Goal: Register for event/course

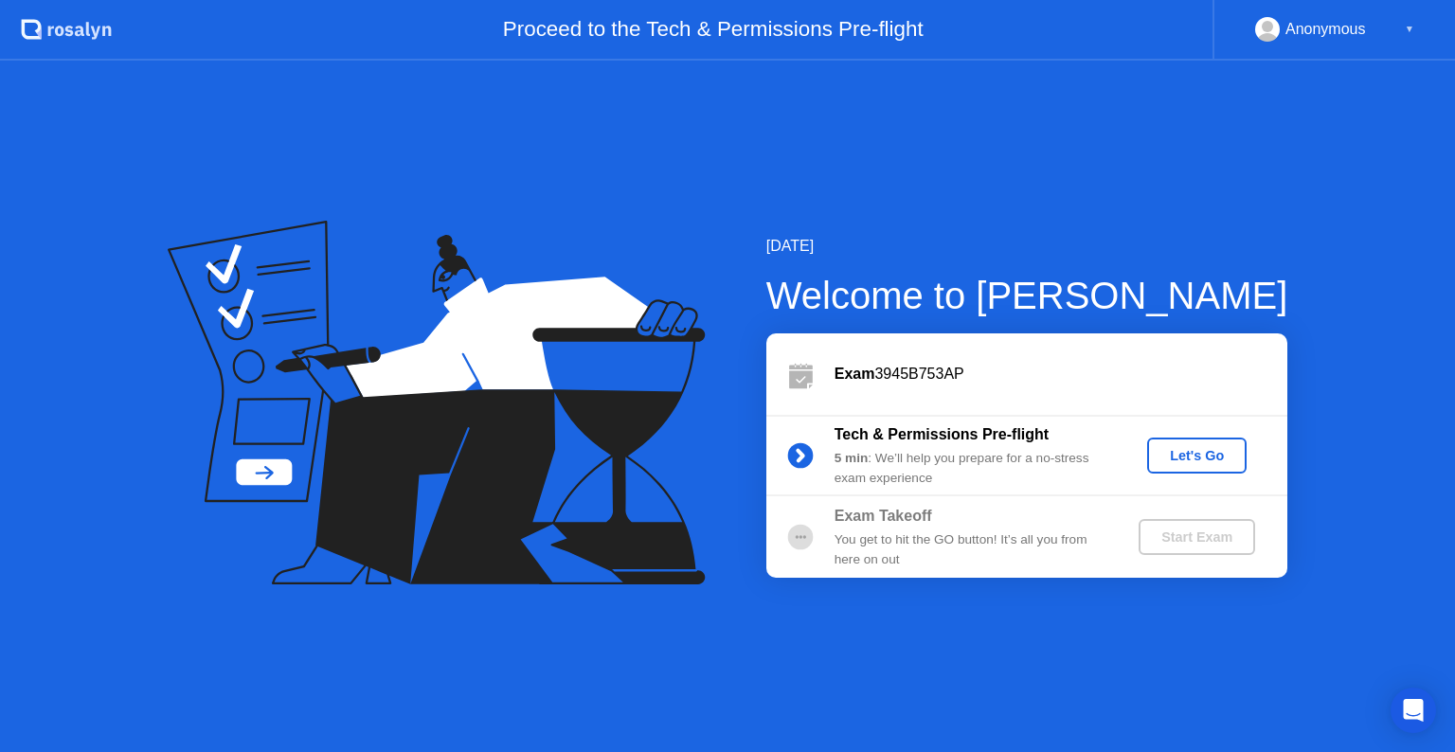
click at [1203, 451] on div "Let's Go" at bounding box center [1197, 455] width 84 height 15
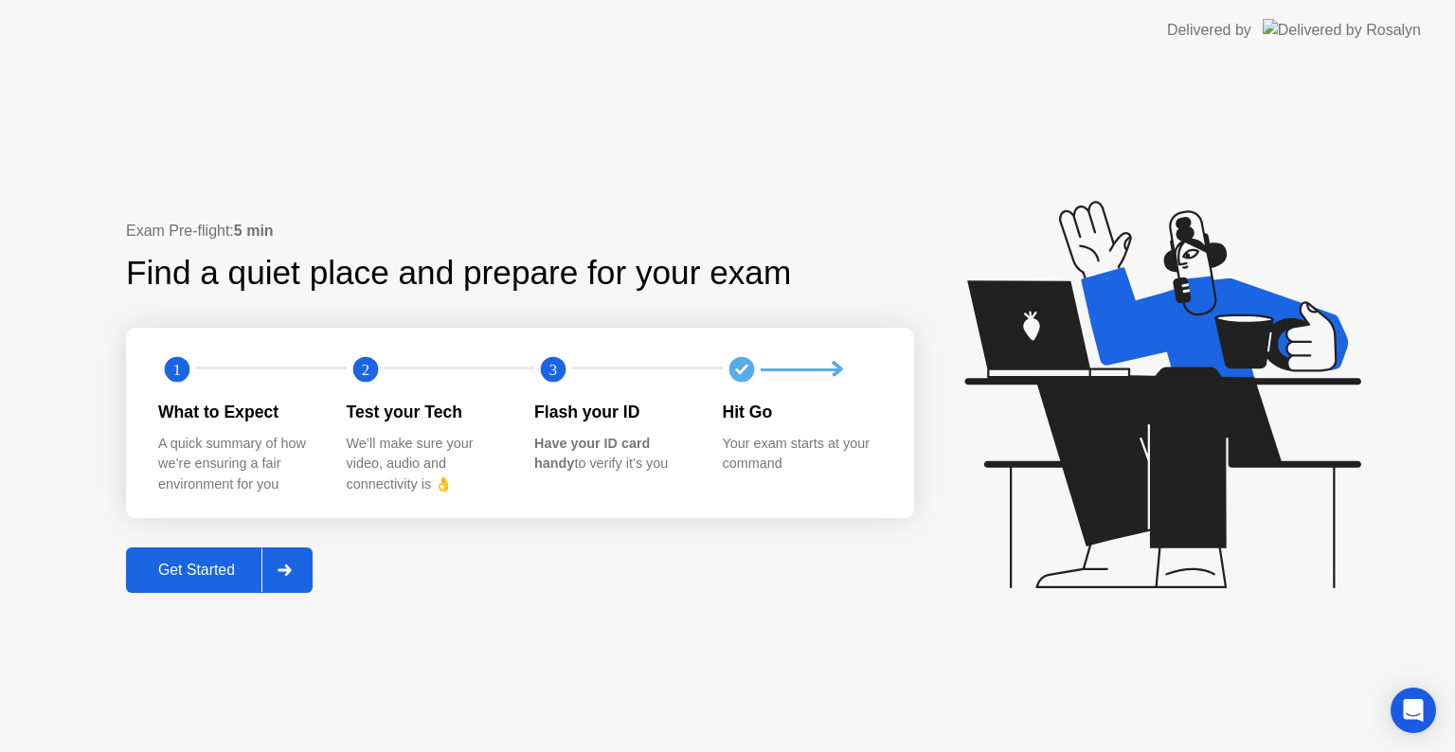
click at [307, 576] on div at bounding box center [284, 571] width 45 height 44
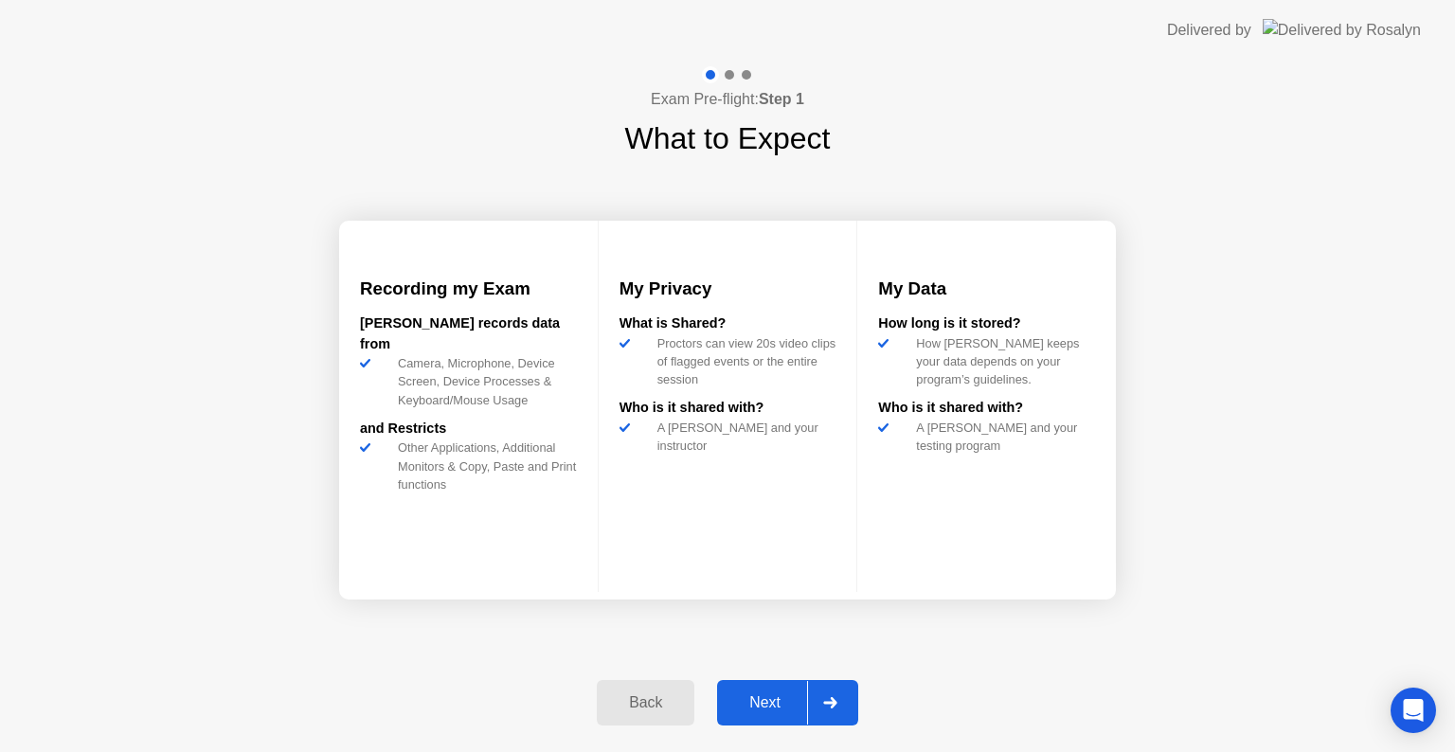
click at [830, 705] on icon at bounding box center [830, 702] width 14 height 11
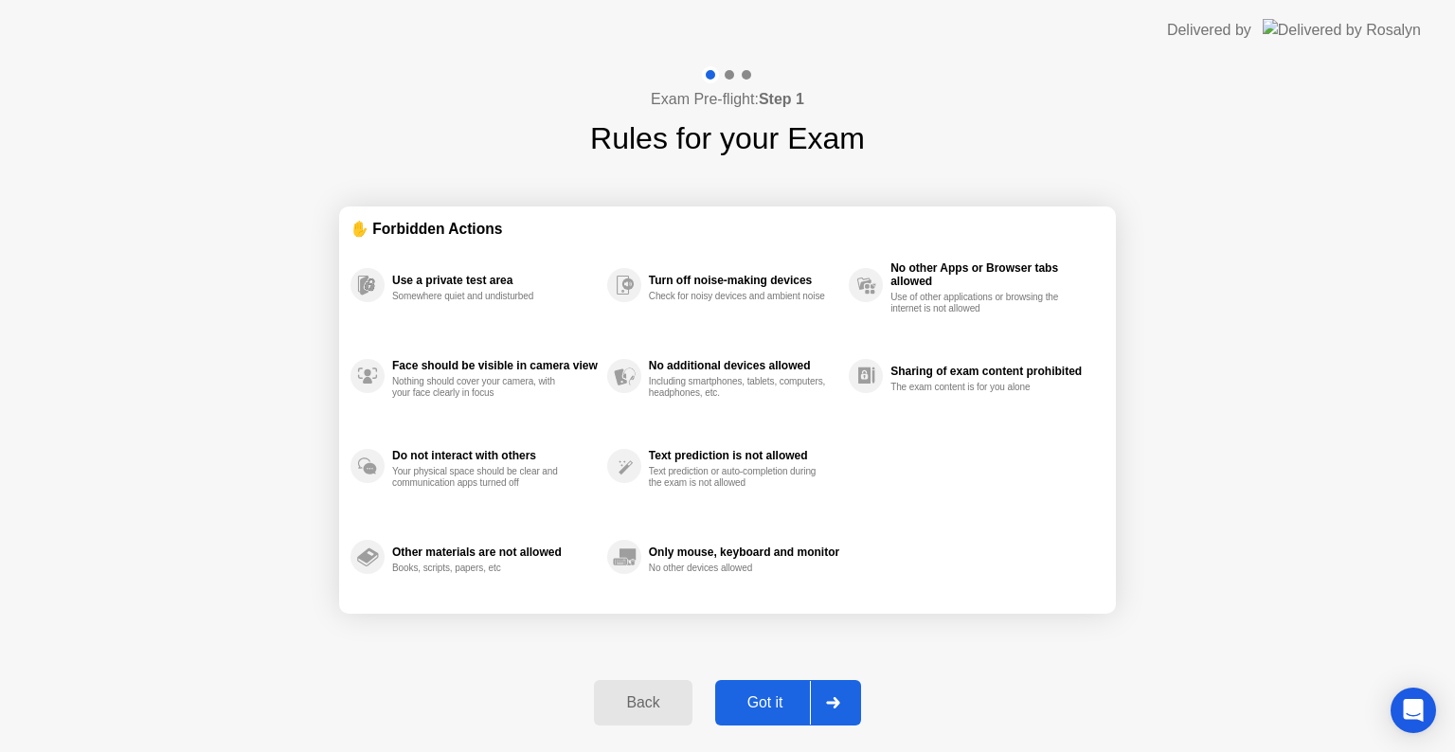
click at [830, 705] on icon at bounding box center [833, 702] width 14 height 11
select select "**********"
select select "*******"
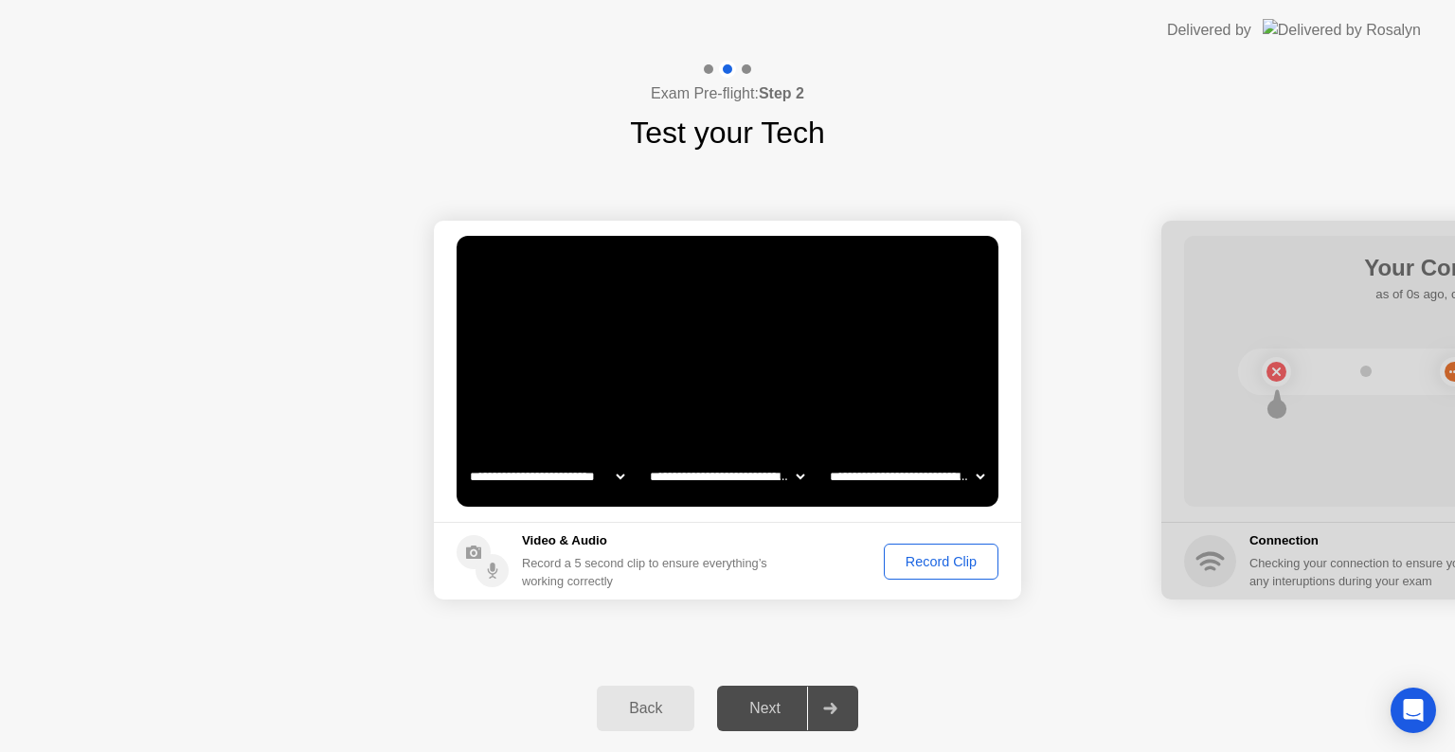
click at [834, 709] on icon at bounding box center [829, 708] width 13 height 11
click at [928, 561] on div "Record Clip" at bounding box center [941, 561] width 101 height 15
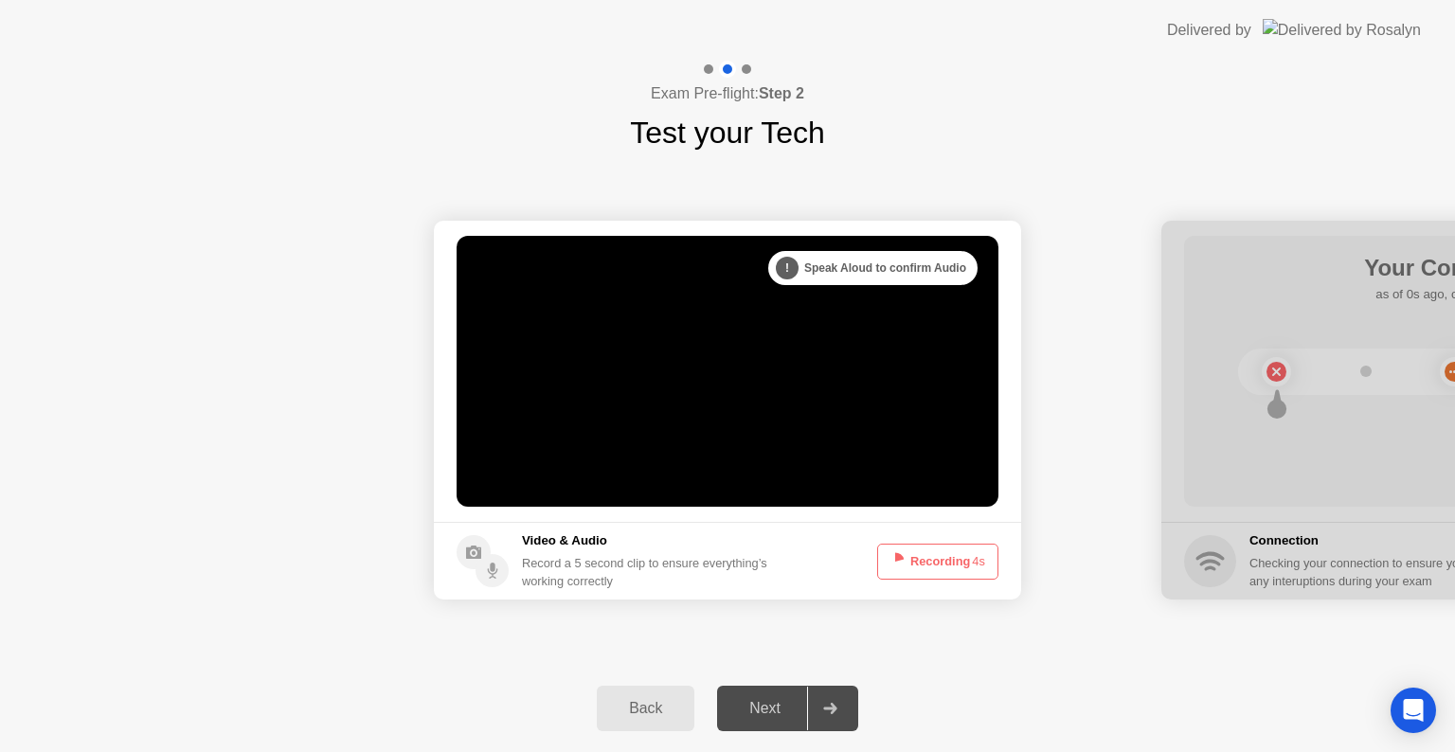
click at [831, 713] on icon at bounding box center [830, 708] width 14 height 11
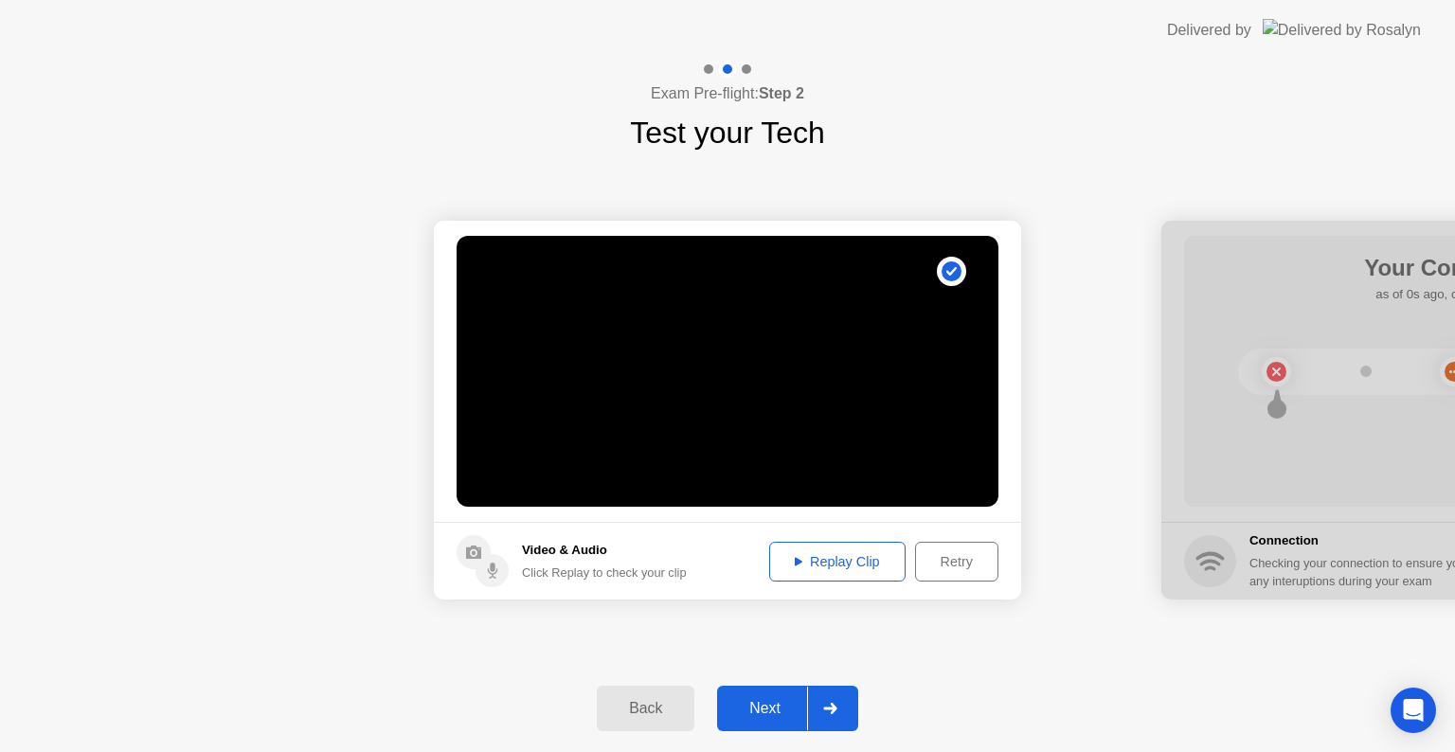
click at [878, 573] on button "Replay Clip" at bounding box center [837, 562] width 136 height 40
click at [951, 561] on div "Retry" at bounding box center [957, 561] width 70 height 15
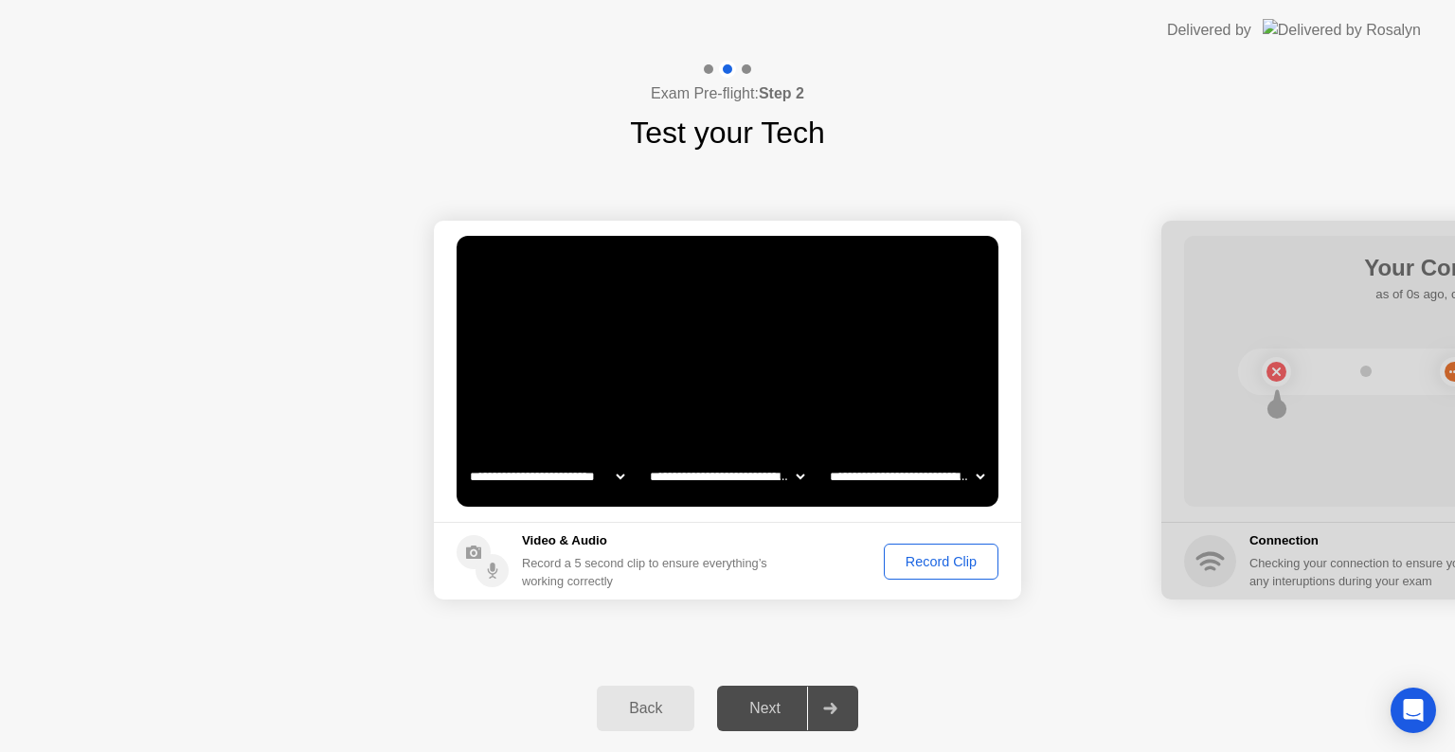
click at [935, 558] on div "Record Clip" at bounding box center [941, 561] width 101 height 15
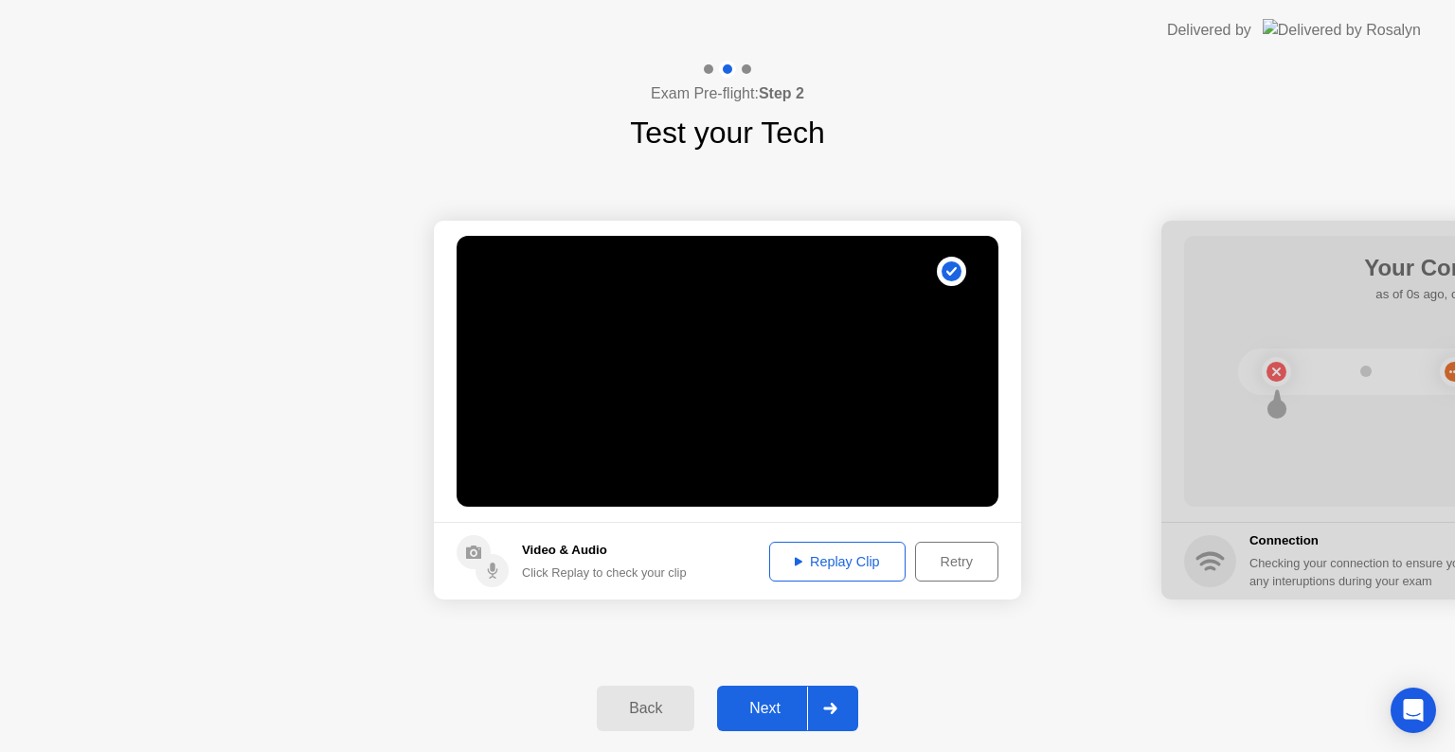
click at [847, 569] on div "Replay Clip" at bounding box center [837, 561] width 123 height 15
click at [834, 697] on div at bounding box center [829, 709] width 45 height 44
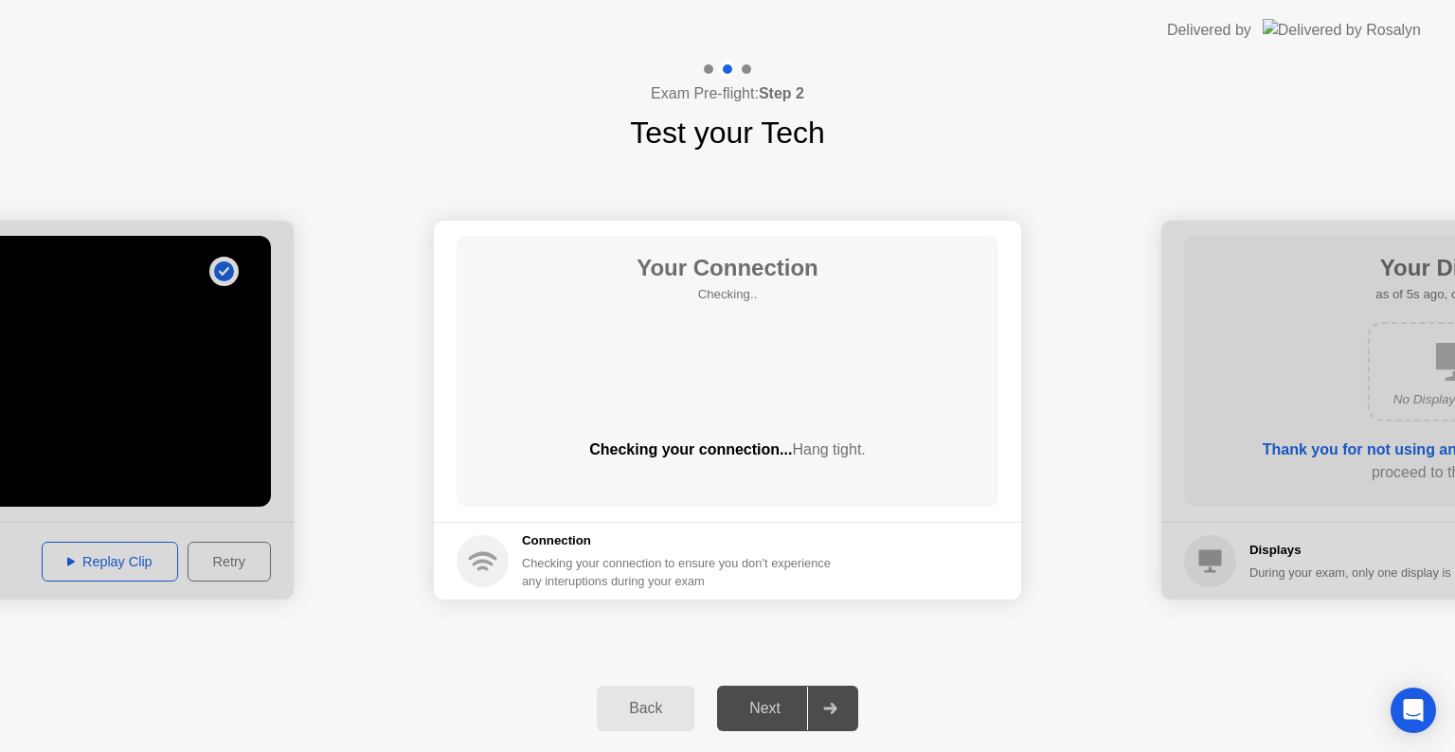
click at [884, 639] on div "**********" at bounding box center [727, 410] width 1455 height 510
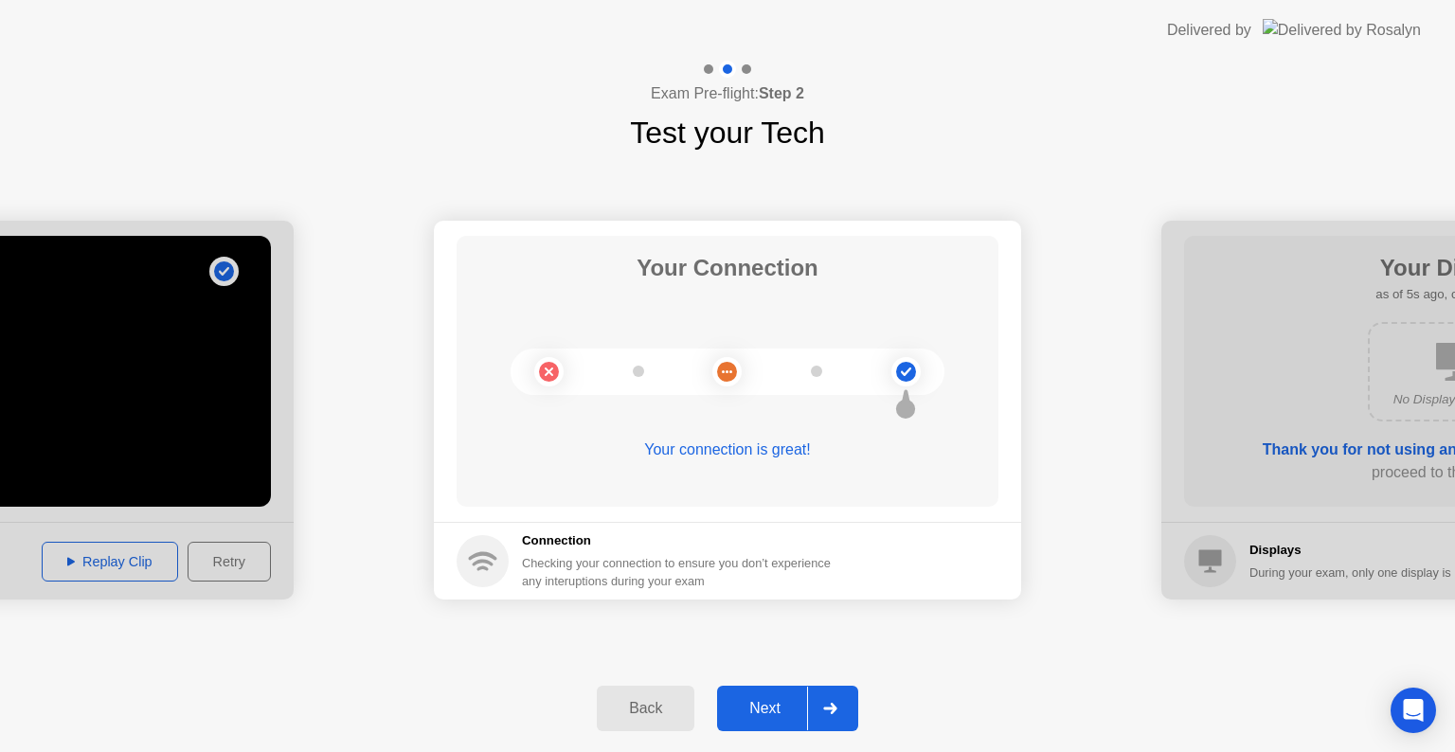
click at [835, 699] on div at bounding box center [829, 709] width 45 height 44
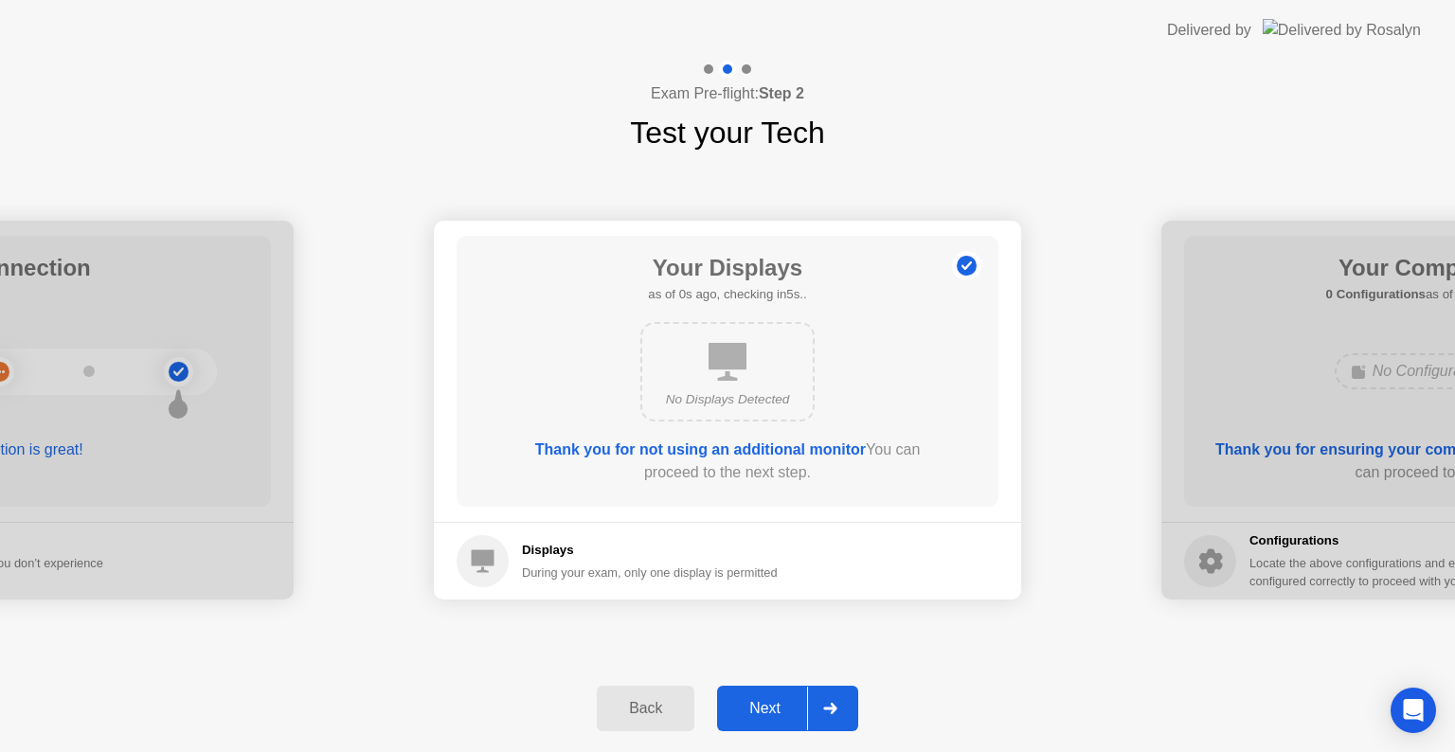
click at [837, 700] on div at bounding box center [829, 709] width 45 height 44
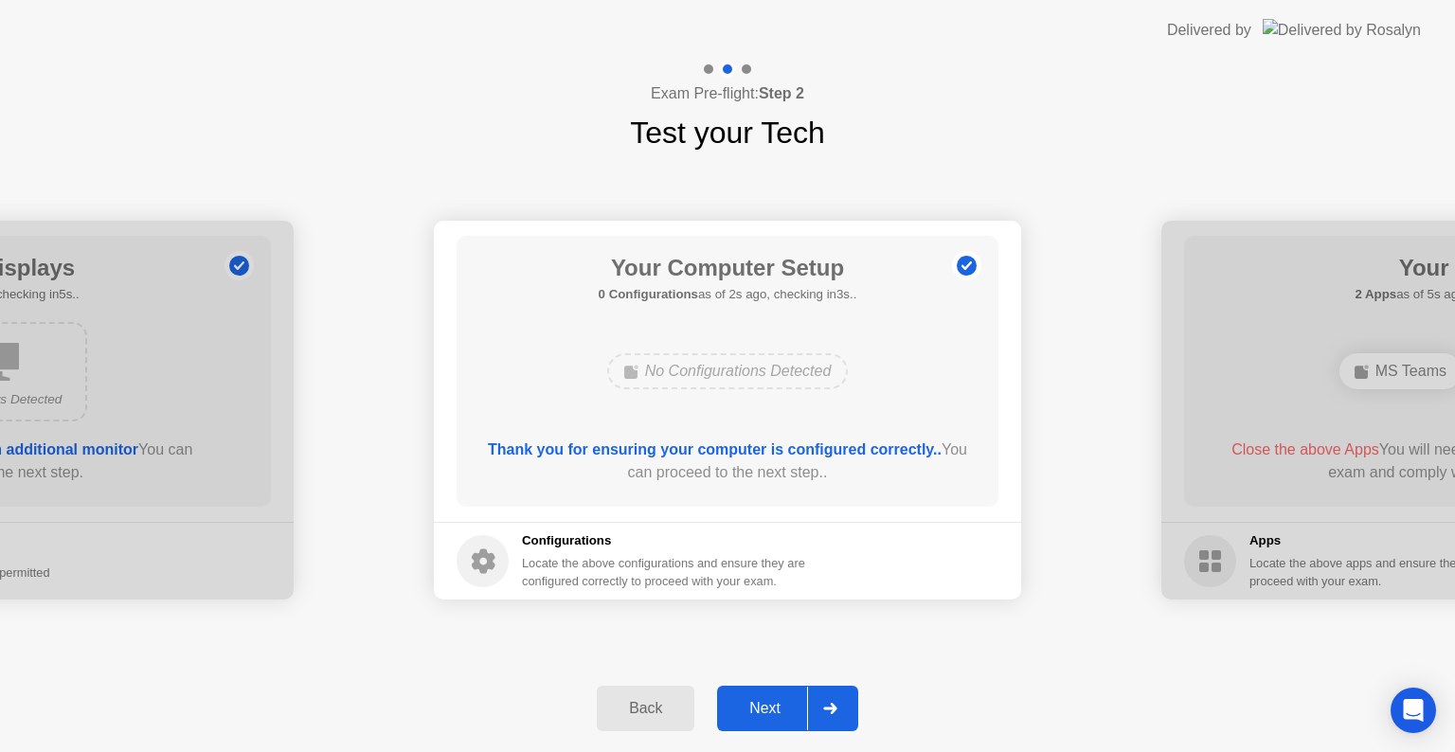
click at [837, 700] on div at bounding box center [829, 709] width 45 height 44
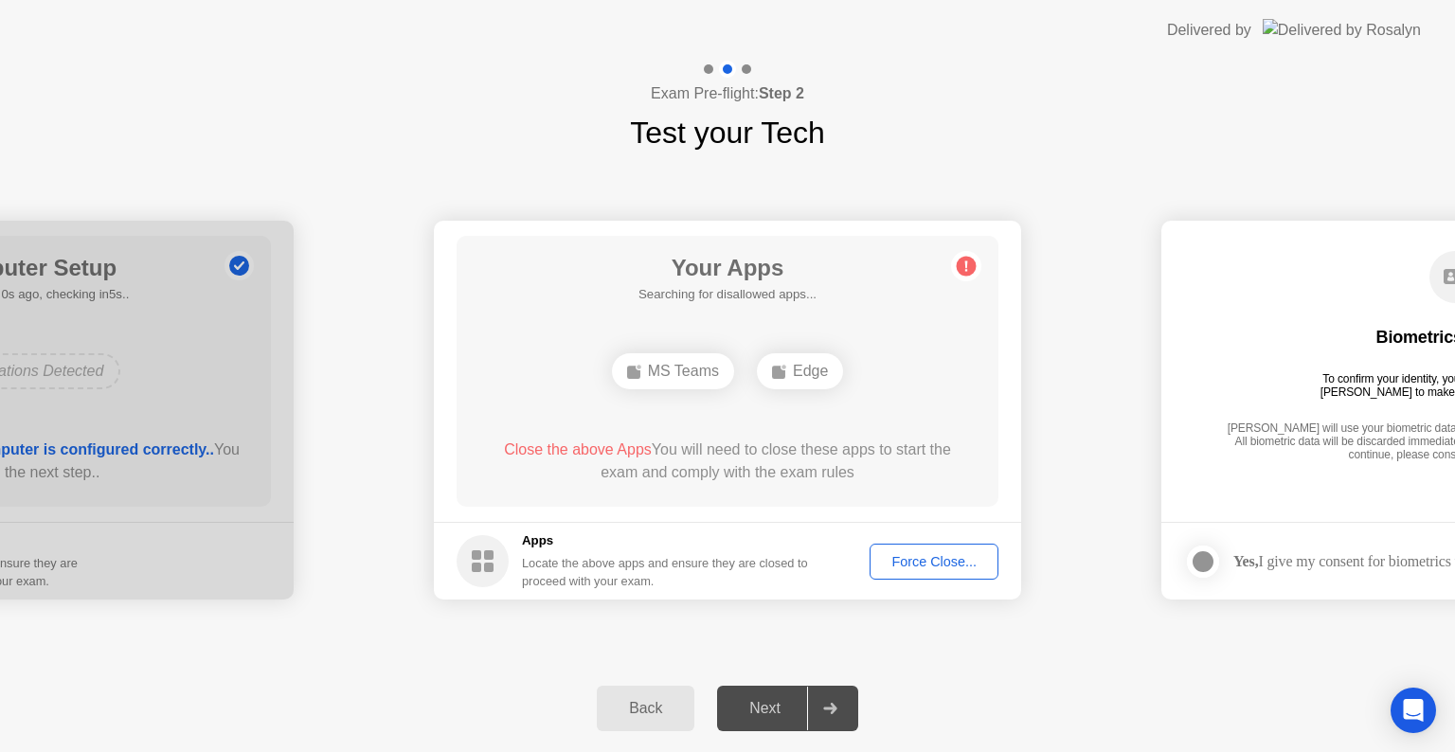
click at [944, 556] on div "Force Close..." at bounding box center [935, 561] width 116 height 15
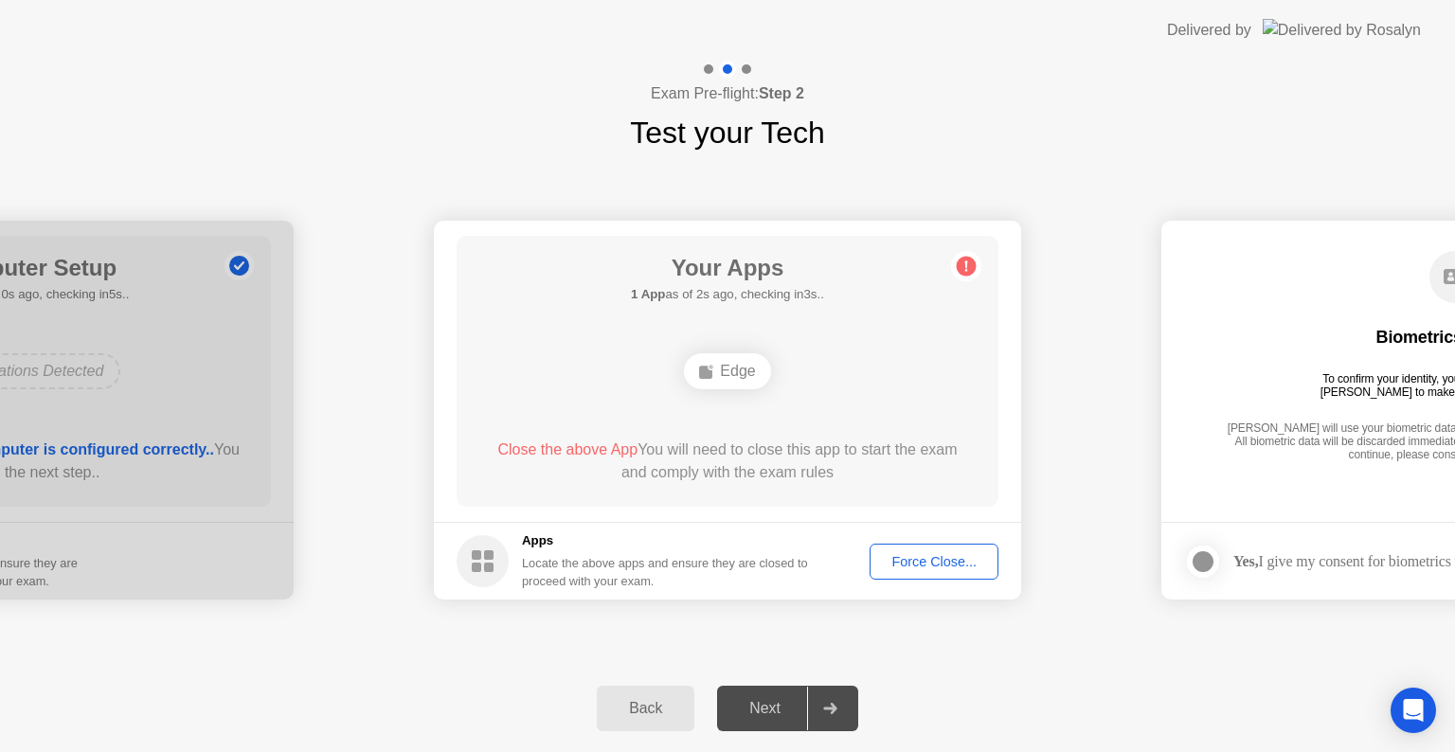
click at [937, 566] on div "Force Close..." at bounding box center [935, 561] width 116 height 15
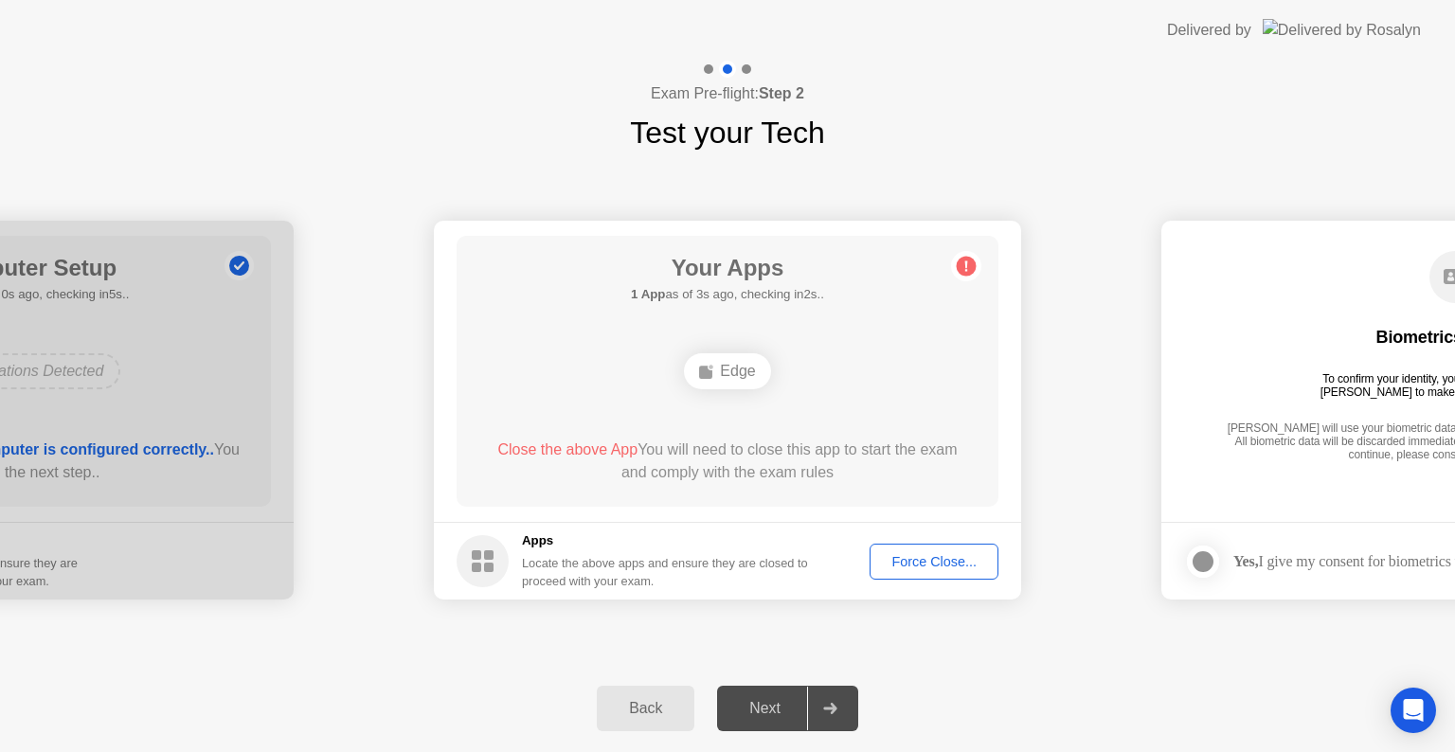
click at [850, 701] on div at bounding box center [829, 709] width 45 height 44
click at [836, 708] on icon at bounding box center [829, 708] width 13 height 11
click at [900, 549] on button "Force Close..." at bounding box center [934, 562] width 129 height 36
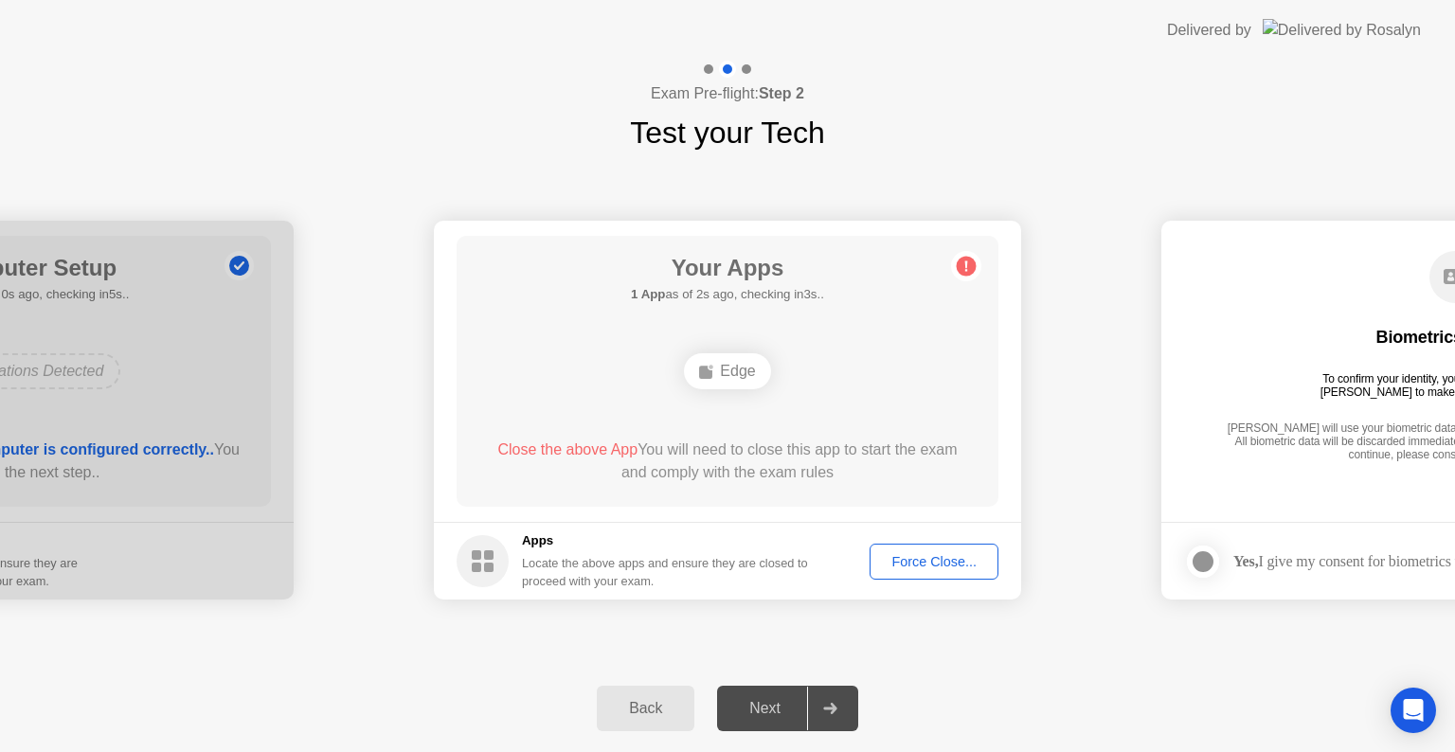
click at [904, 546] on button "Force Close..." at bounding box center [934, 562] width 129 height 36
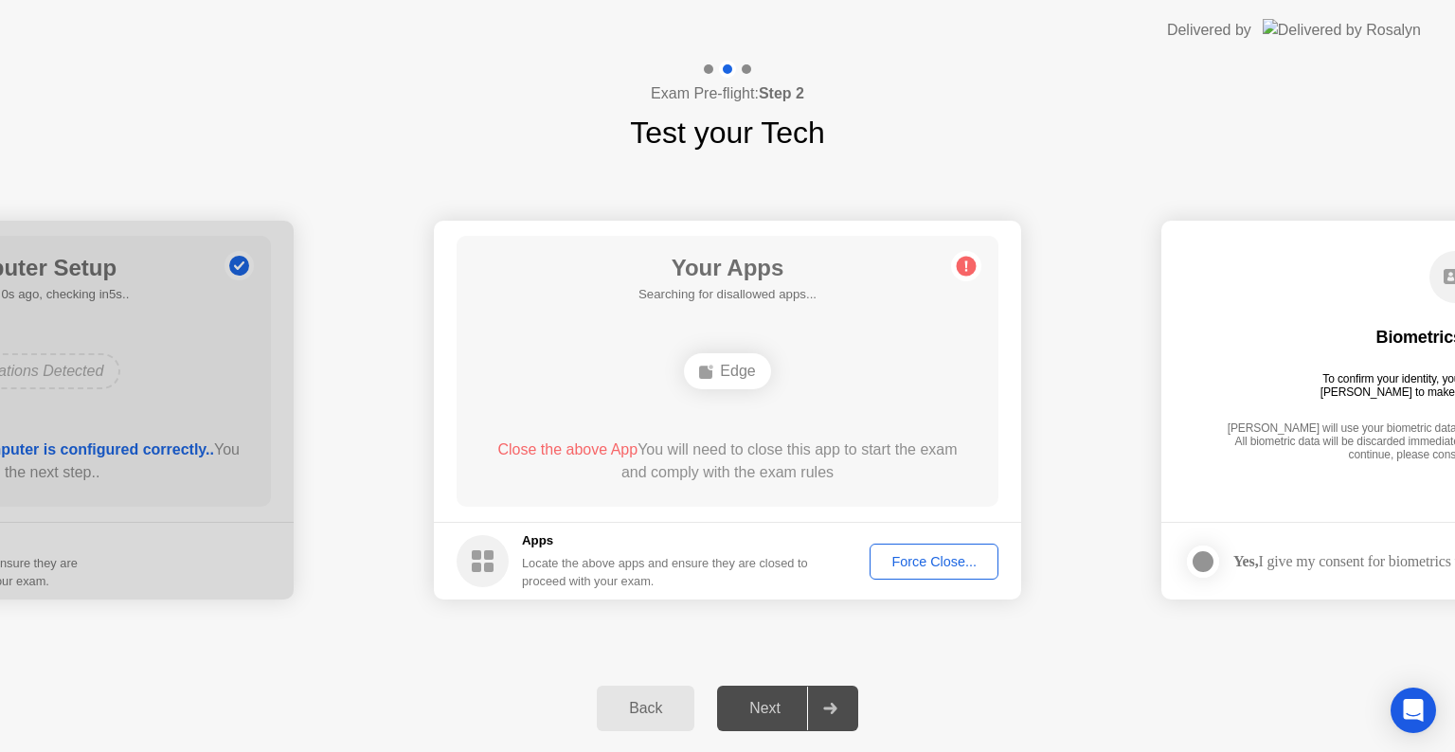
click at [931, 562] on div "Force Close..." at bounding box center [935, 561] width 116 height 15
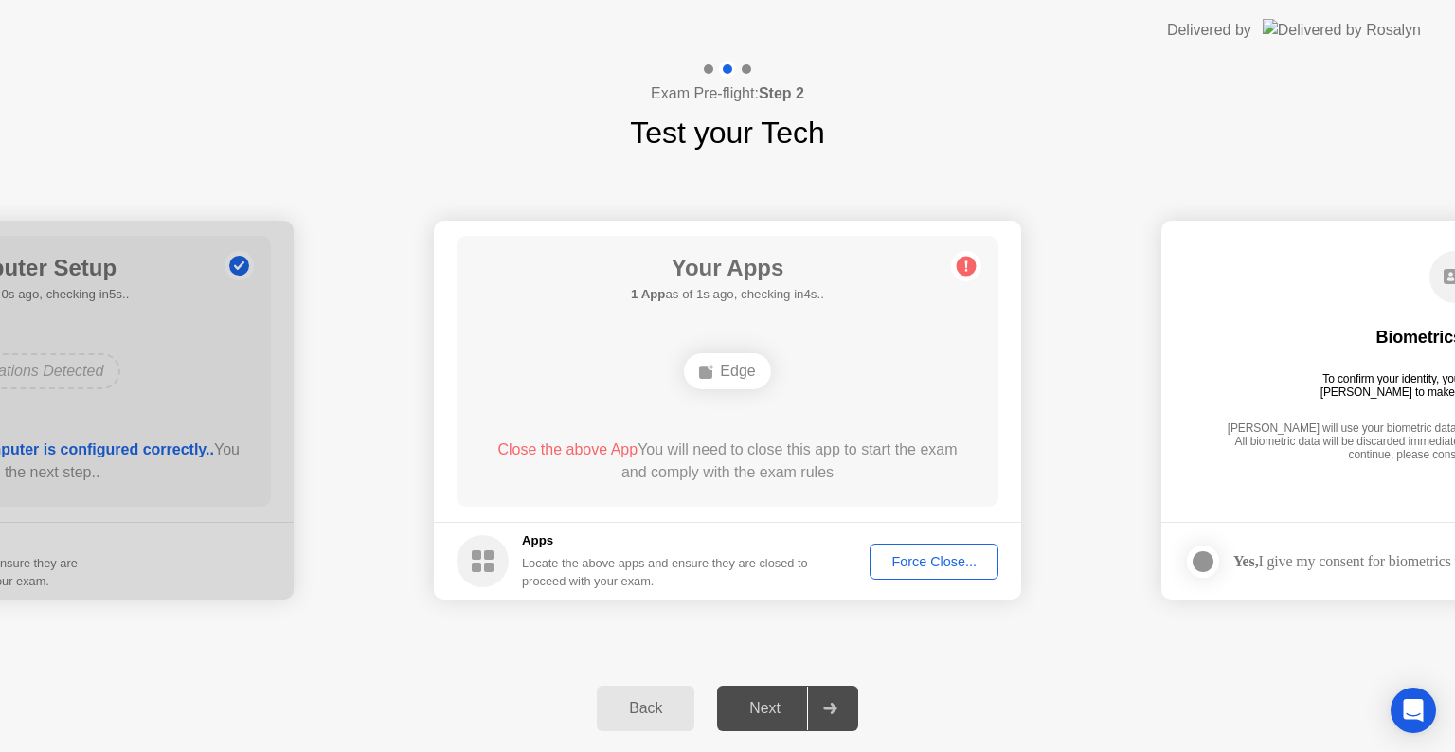
click at [736, 381] on div "Edge" at bounding box center [727, 371] width 86 height 36
click at [714, 370] on icon at bounding box center [706, 371] width 15 height 15
click at [943, 557] on div "Force Close..." at bounding box center [935, 561] width 116 height 15
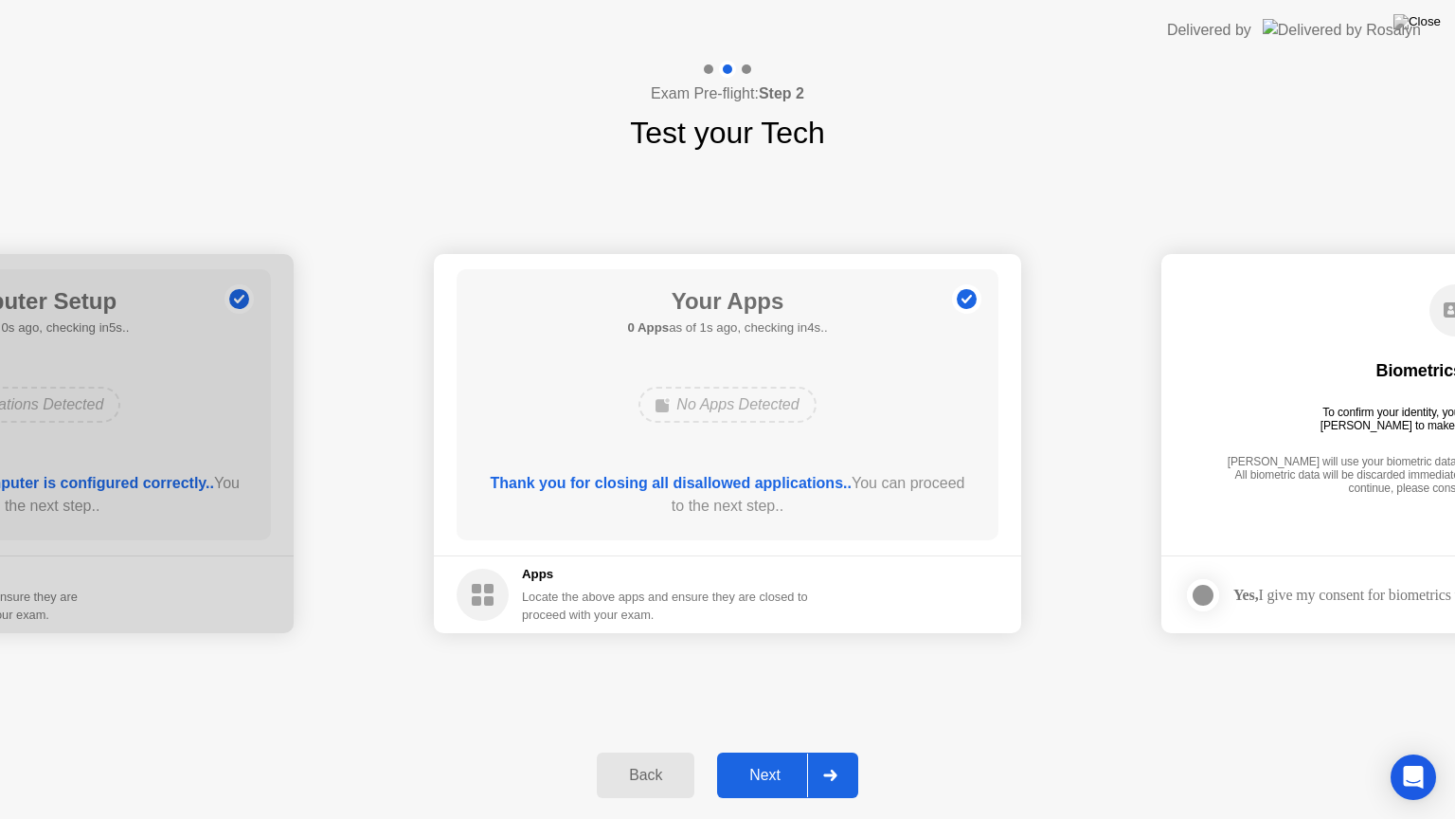
click at [828, 751] on icon at bounding box center [830, 774] width 14 height 11
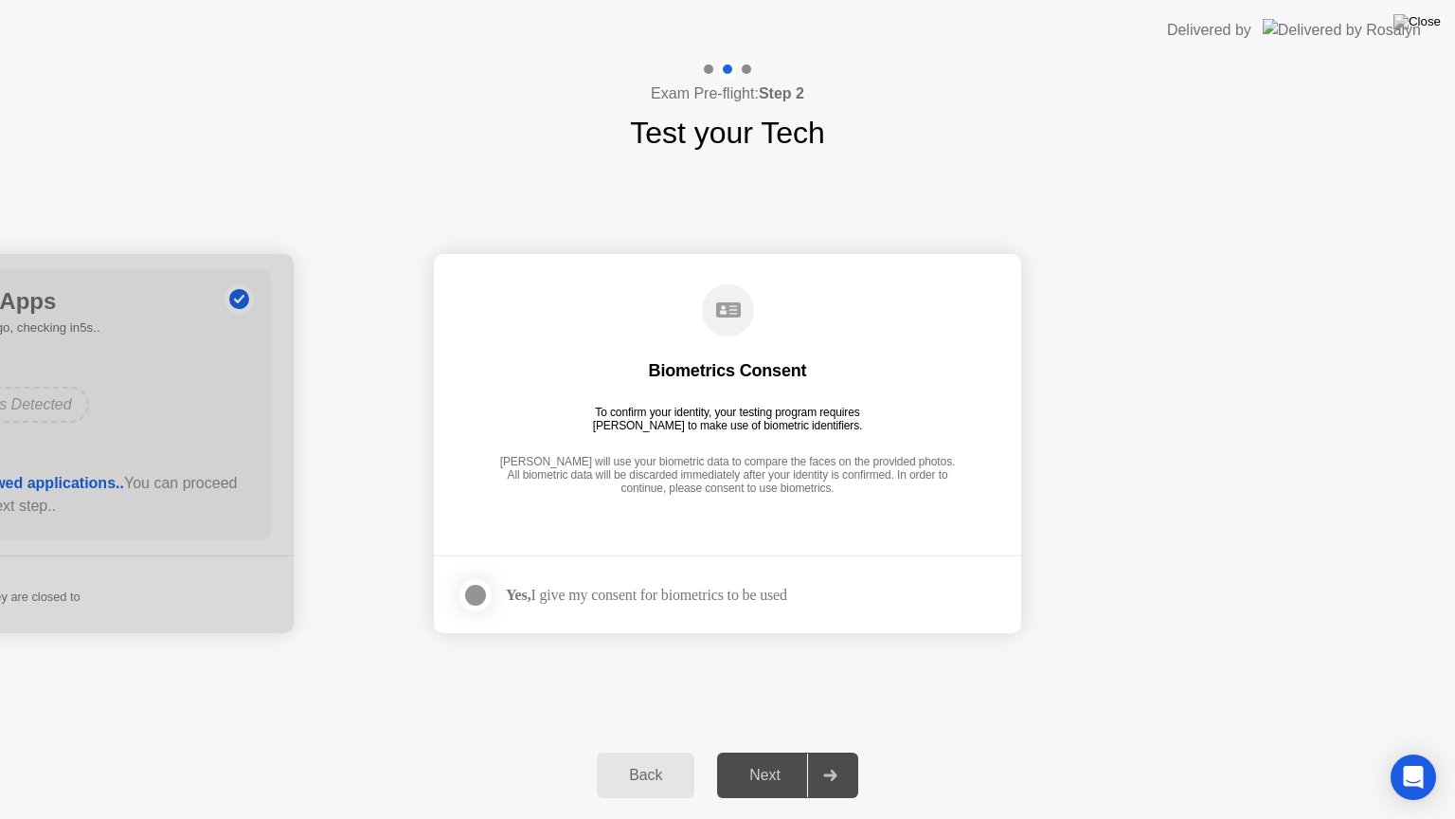
click at [828, 751] on icon at bounding box center [830, 774] width 14 height 11
click at [476, 589] on div at bounding box center [475, 595] width 23 height 23
click at [822, 751] on div at bounding box center [829, 775] width 45 height 44
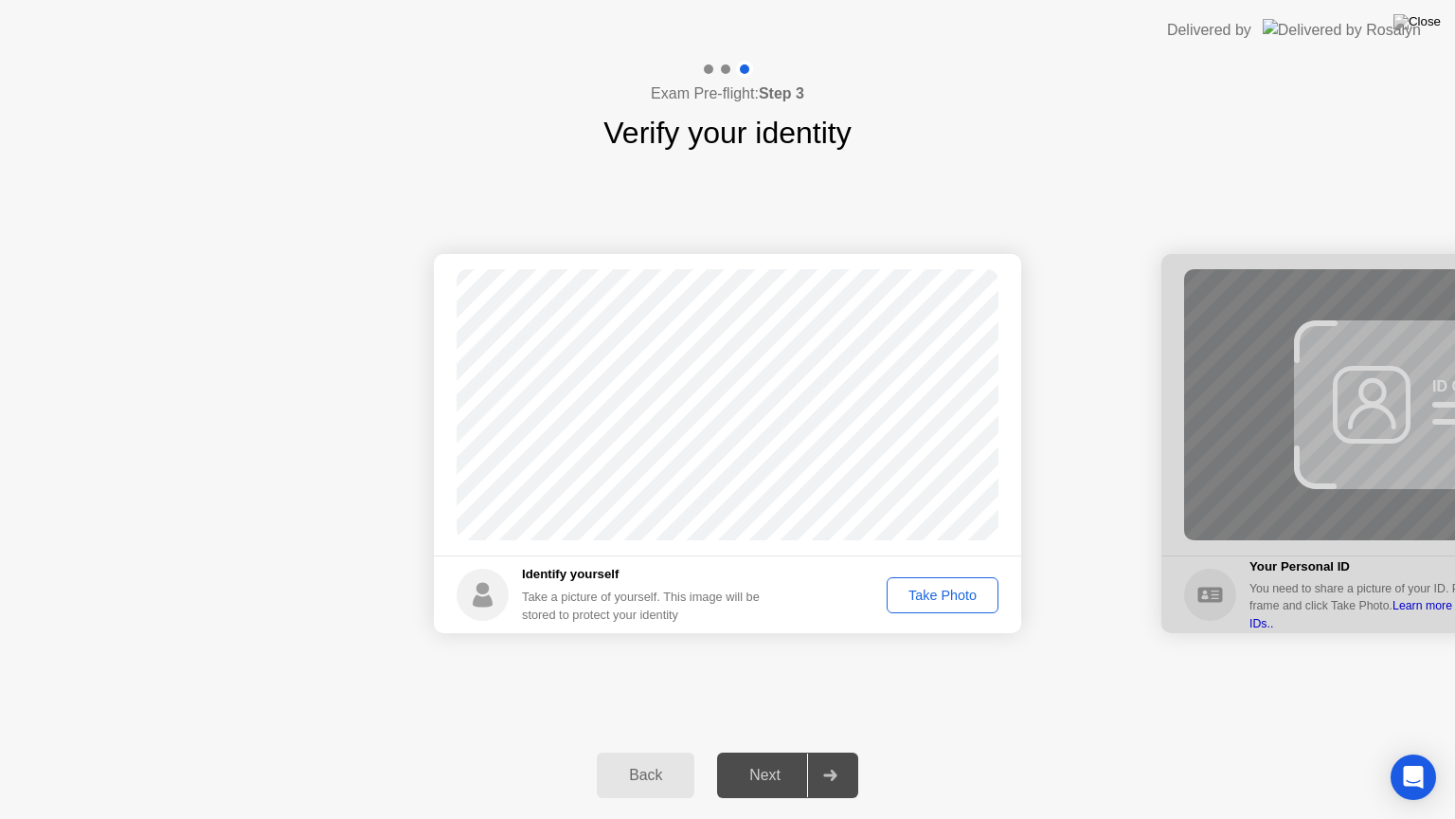
click at [930, 596] on div "Take Photo" at bounding box center [943, 594] width 99 height 15
click at [939, 595] on div "Retake" at bounding box center [955, 594] width 74 height 15
click at [918, 599] on div "Take Photo" at bounding box center [943, 594] width 99 height 15
click at [949, 595] on div "Retake" at bounding box center [955, 594] width 74 height 15
click at [949, 594] on div "Take Photo" at bounding box center [943, 594] width 99 height 15
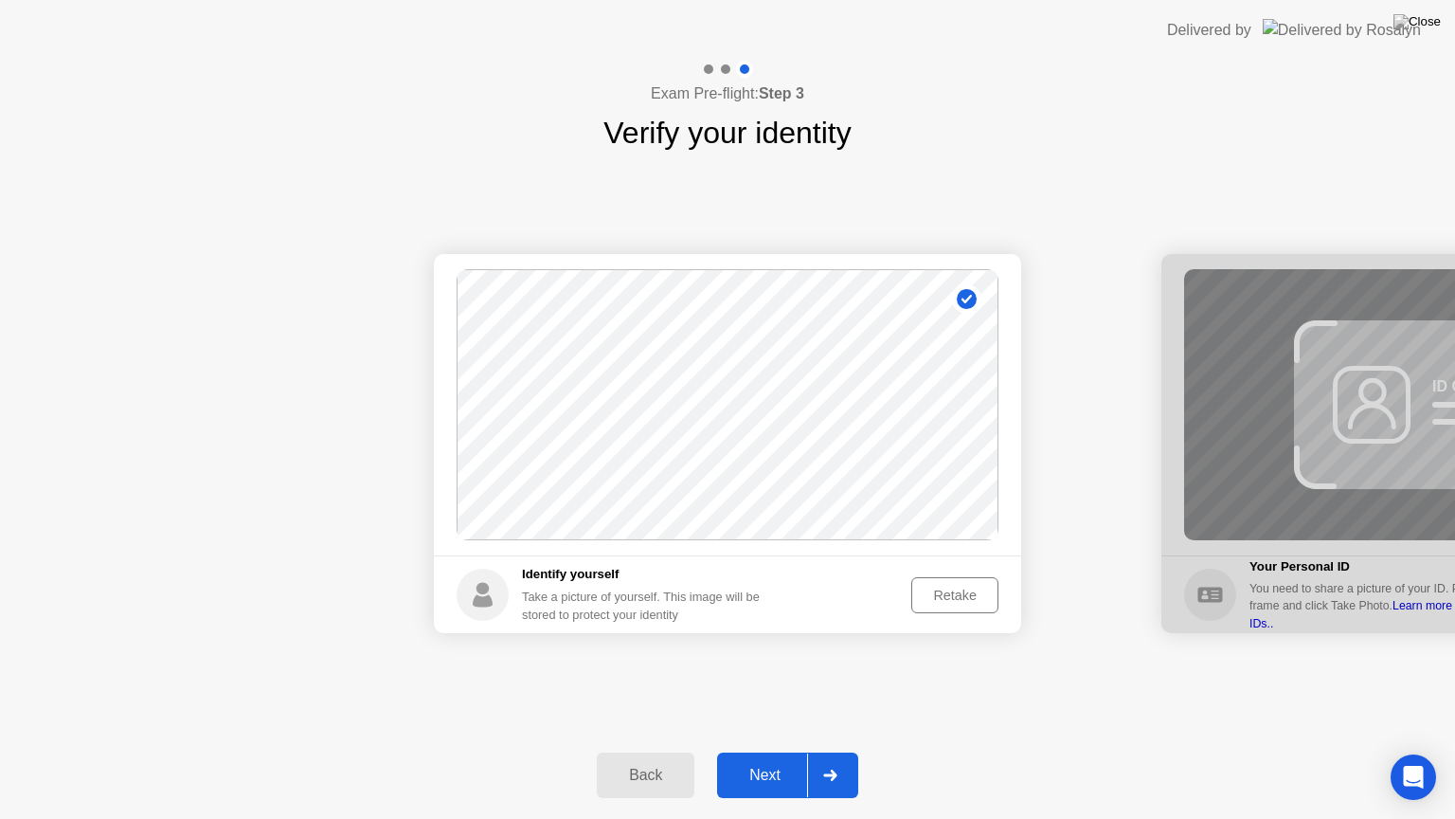
click at [847, 751] on div at bounding box center [829, 775] width 45 height 44
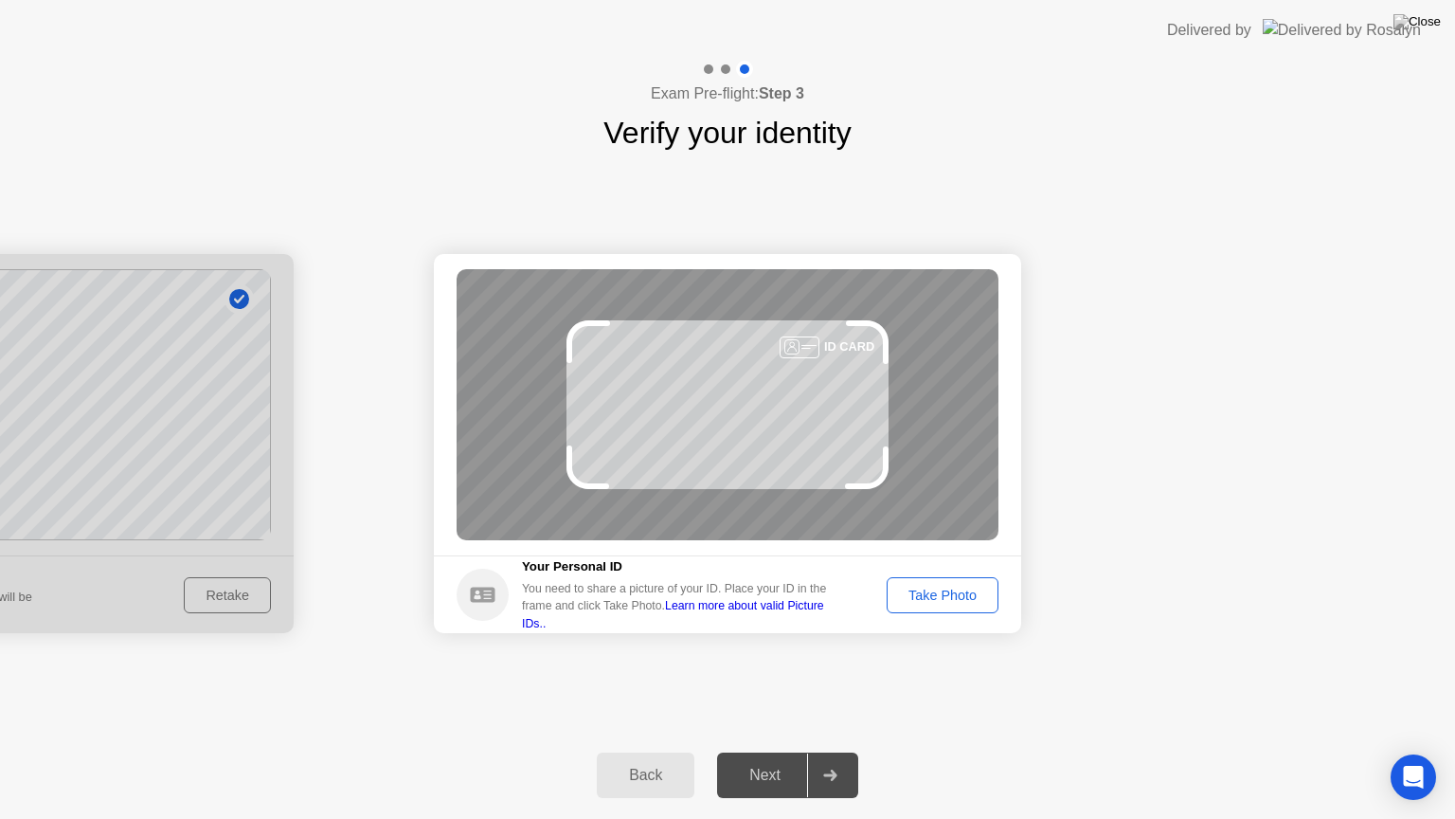
click at [963, 594] on div "Take Photo" at bounding box center [943, 594] width 99 height 15
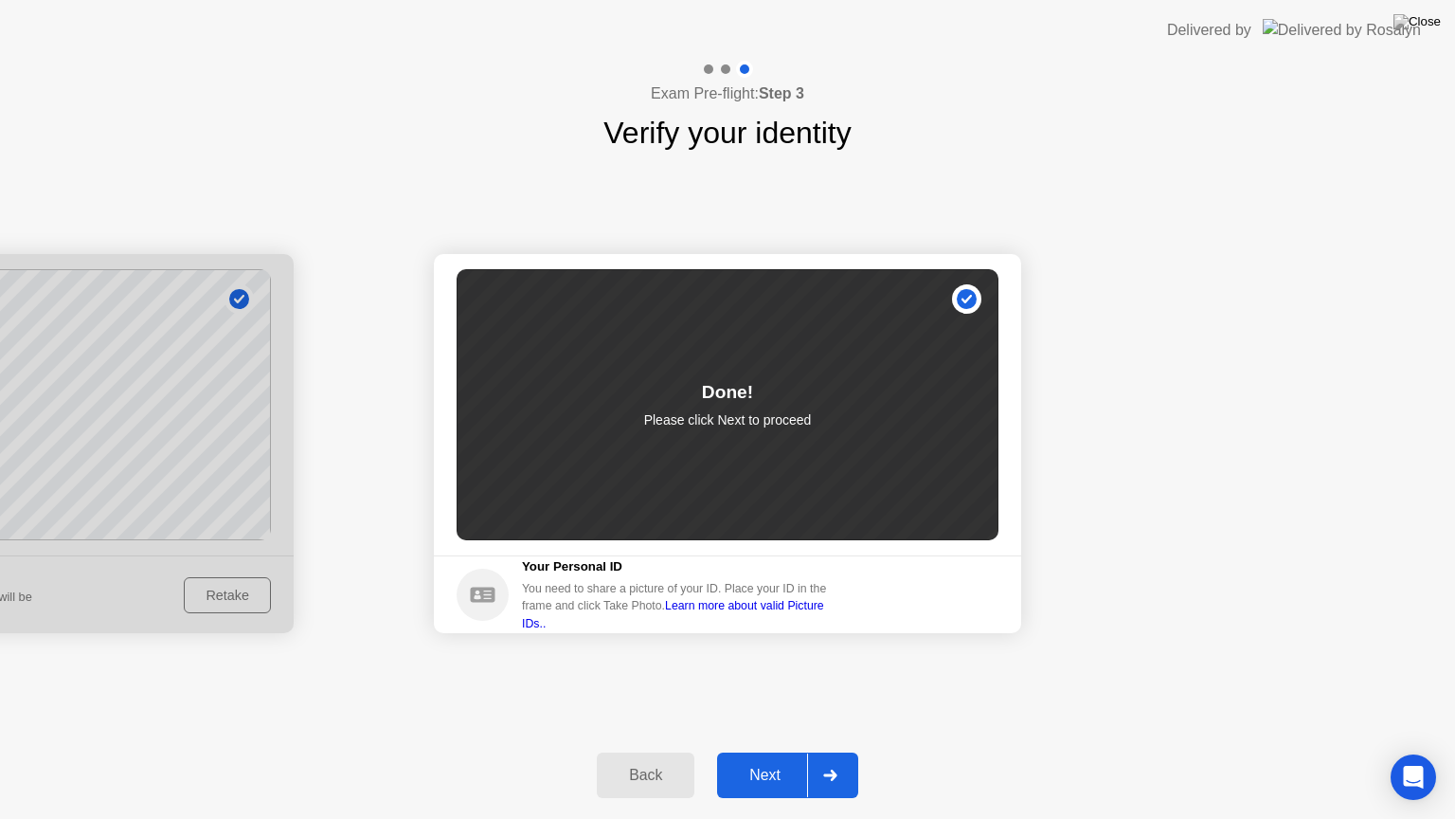
click at [827, 751] on icon at bounding box center [829, 774] width 13 height 11
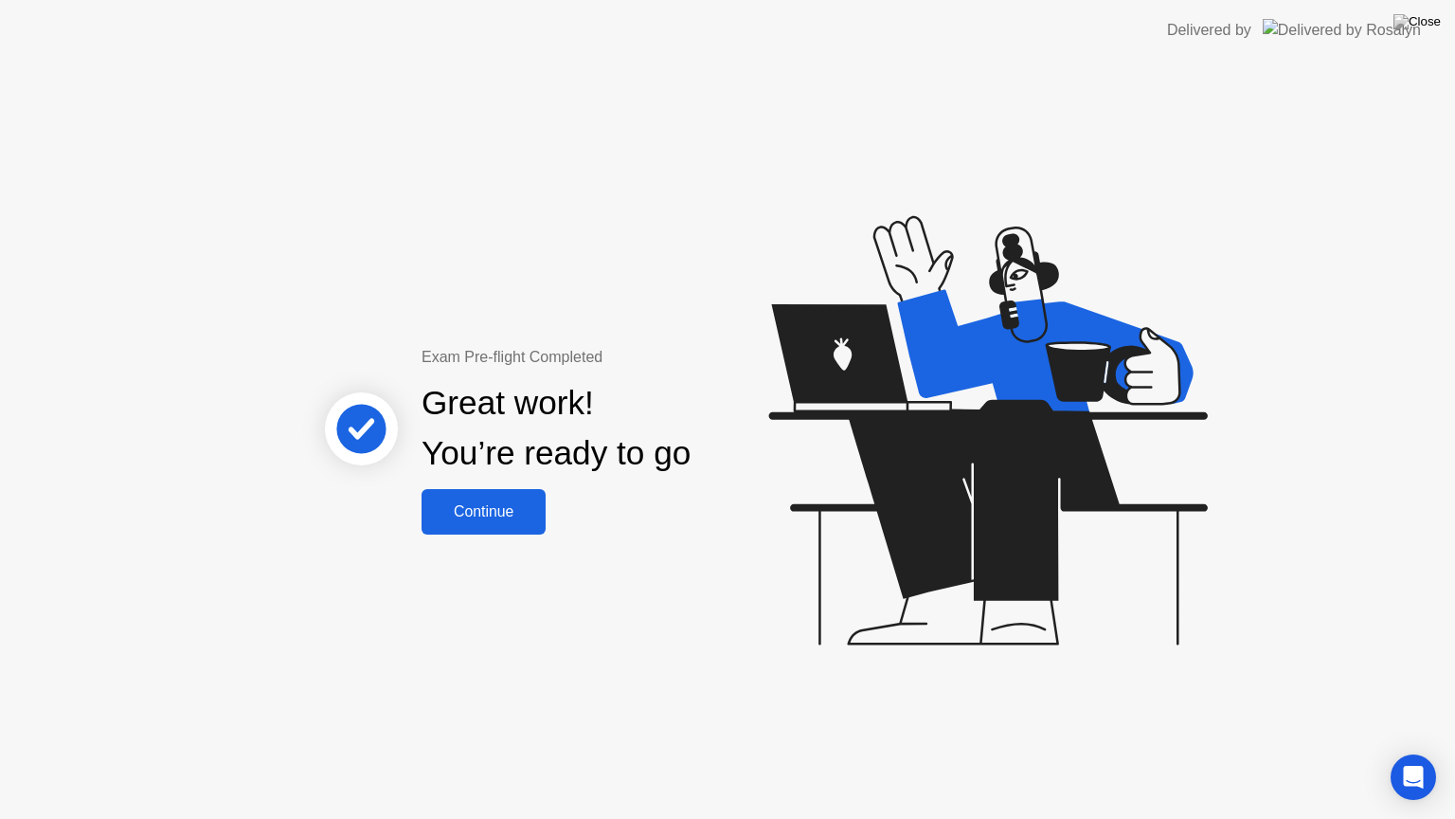
click at [509, 509] on div "Continue" at bounding box center [483, 511] width 113 height 17
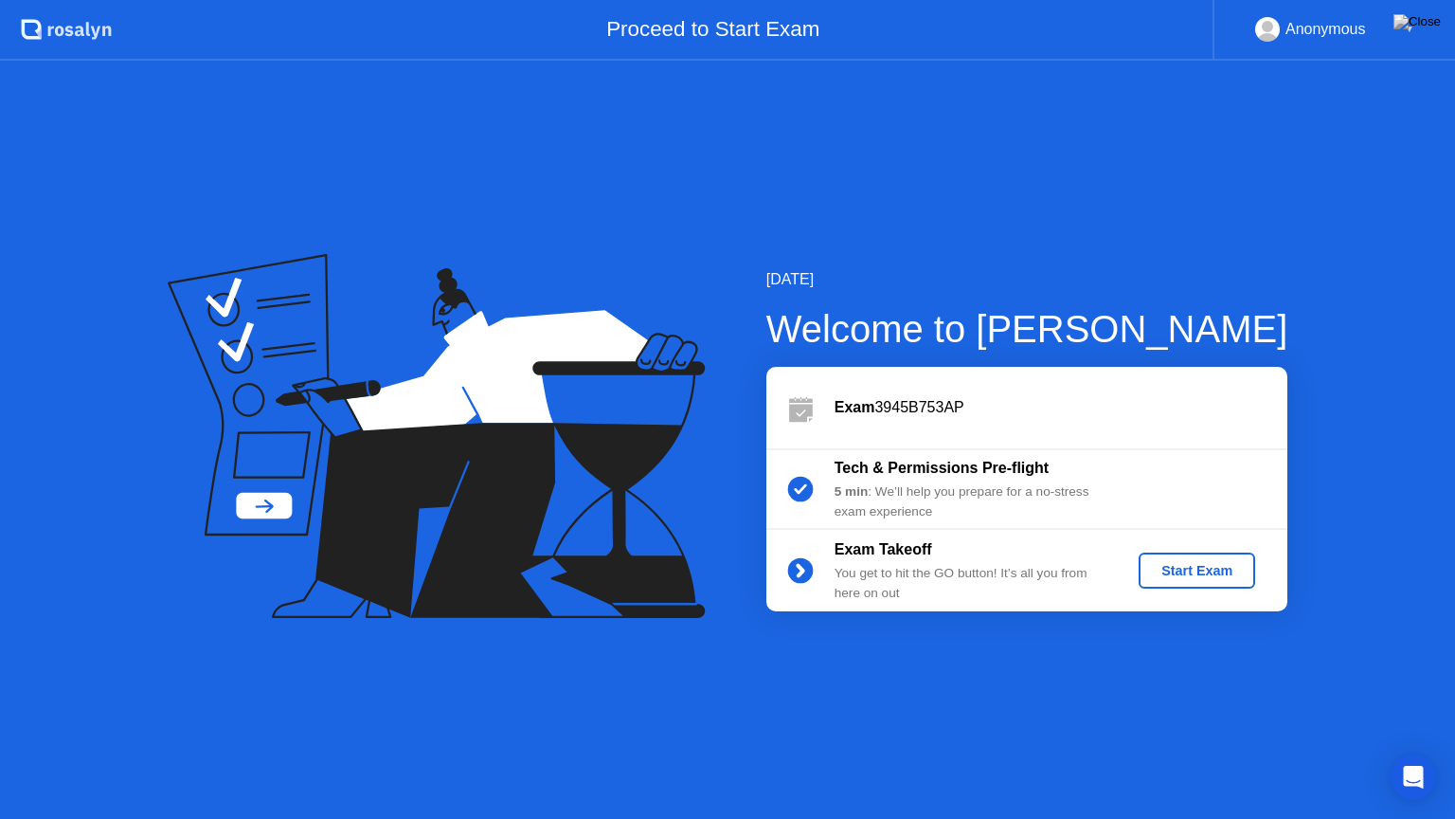
click at [1186, 569] on div "Start Exam" at bounding box center [1197, 570] width 101 height 15
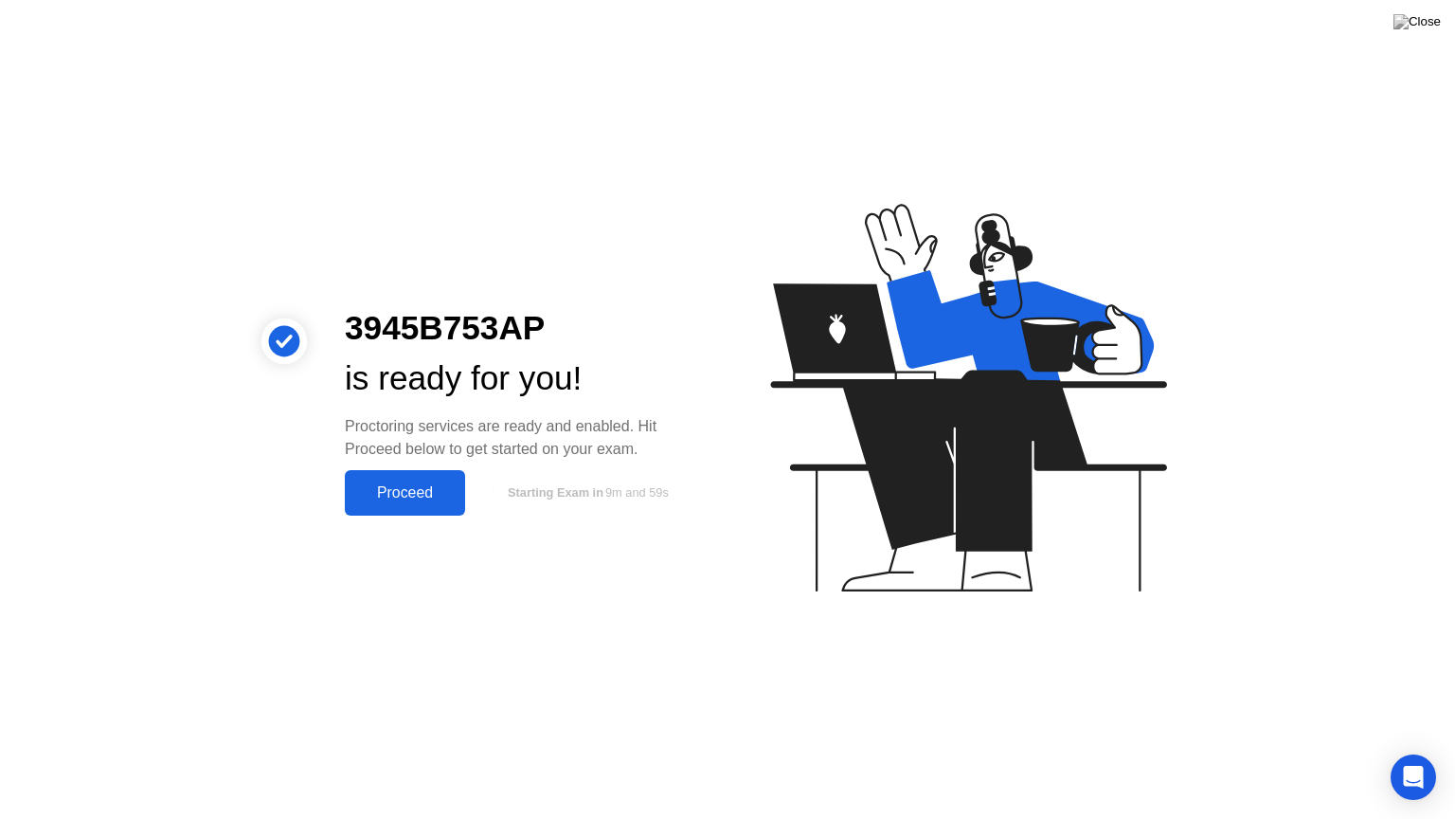
click at [427, 492] on div "Proceed" at bounding box center [405, 492] width 109 height 17
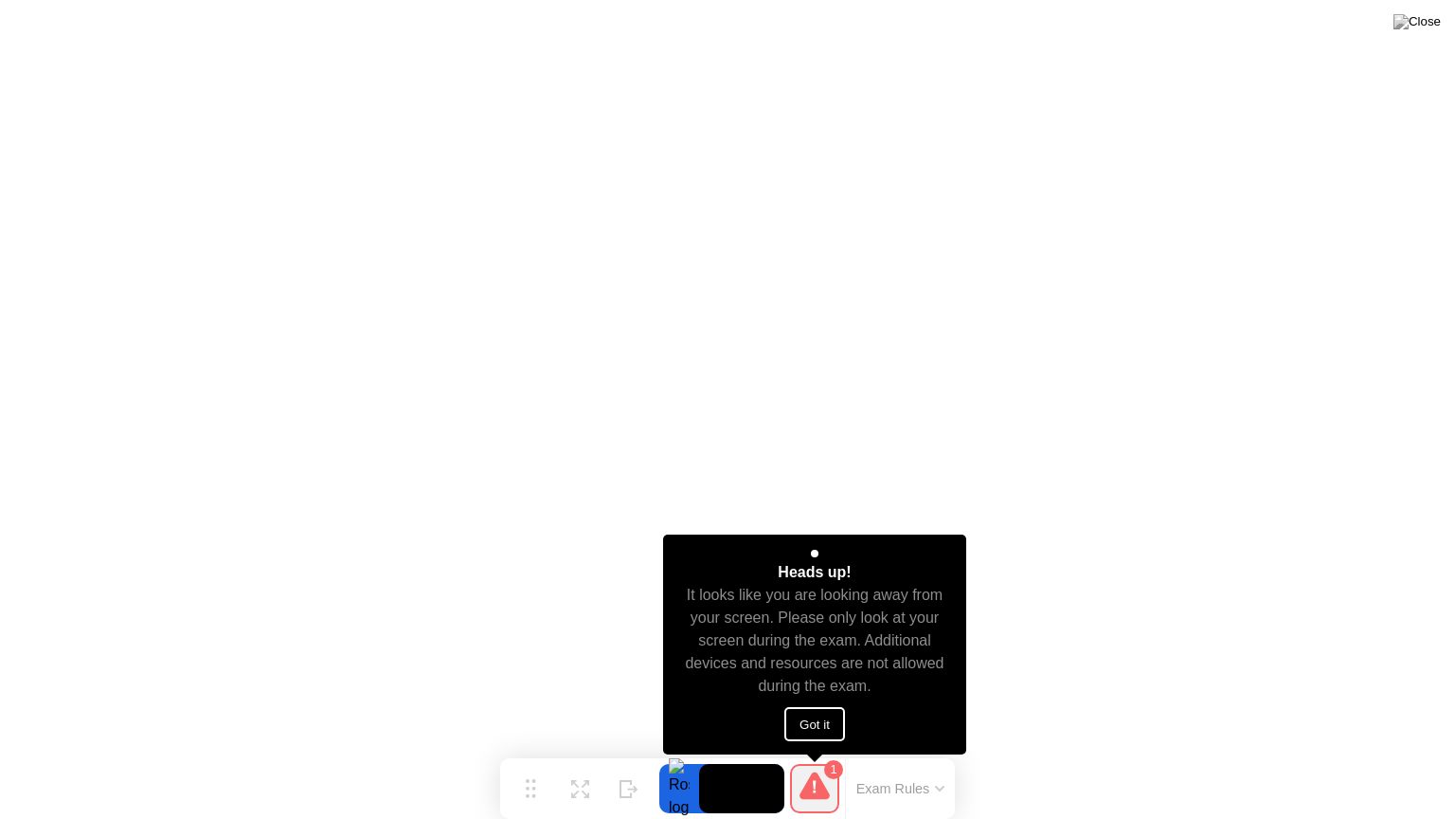
click at [828, 717] on button "Got it" at bounding box center [815, 724] width 61 height 34
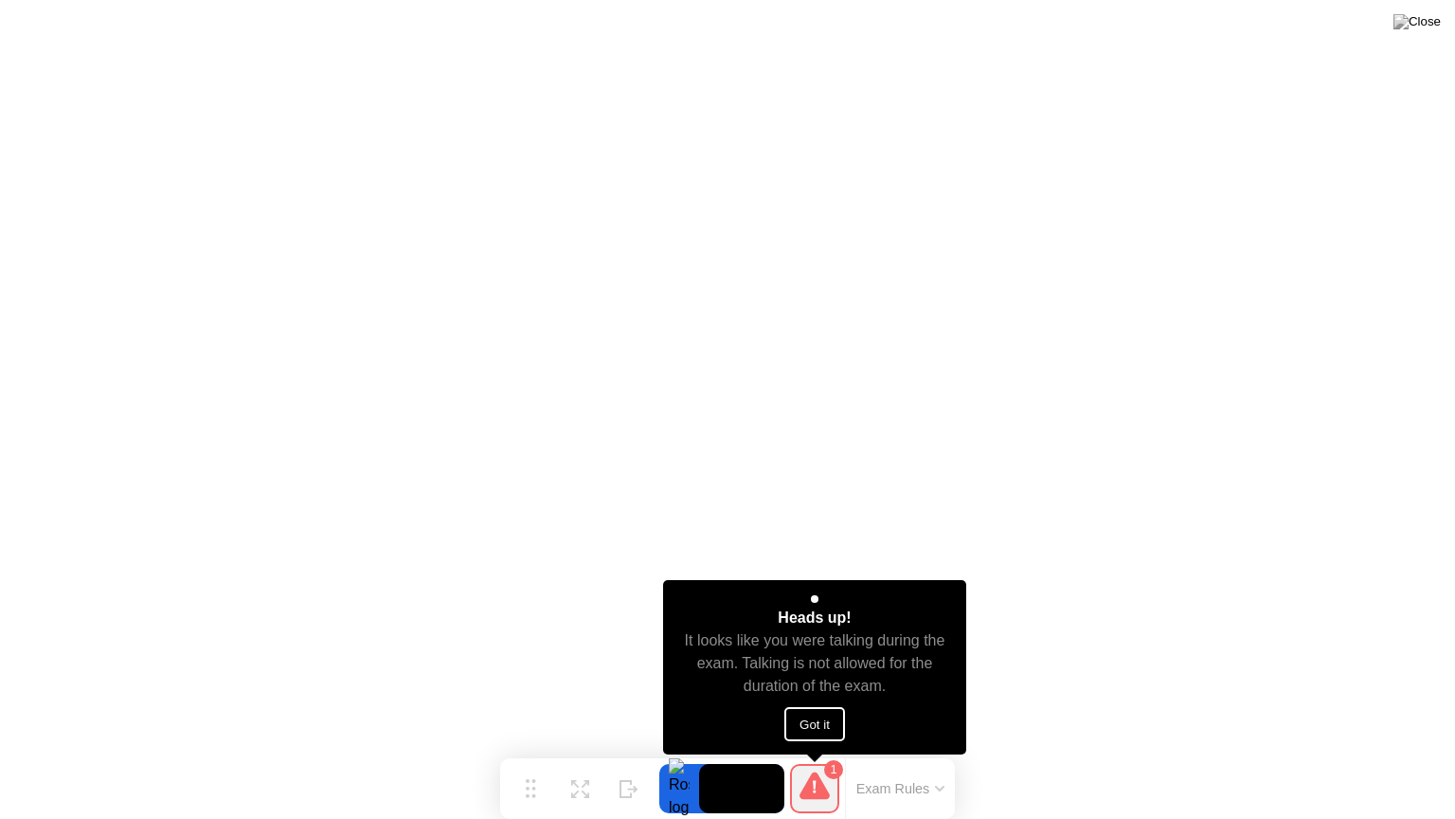
click at [830, 717] on button "Got it" at bounding box center [815, 724] width 61 height 34
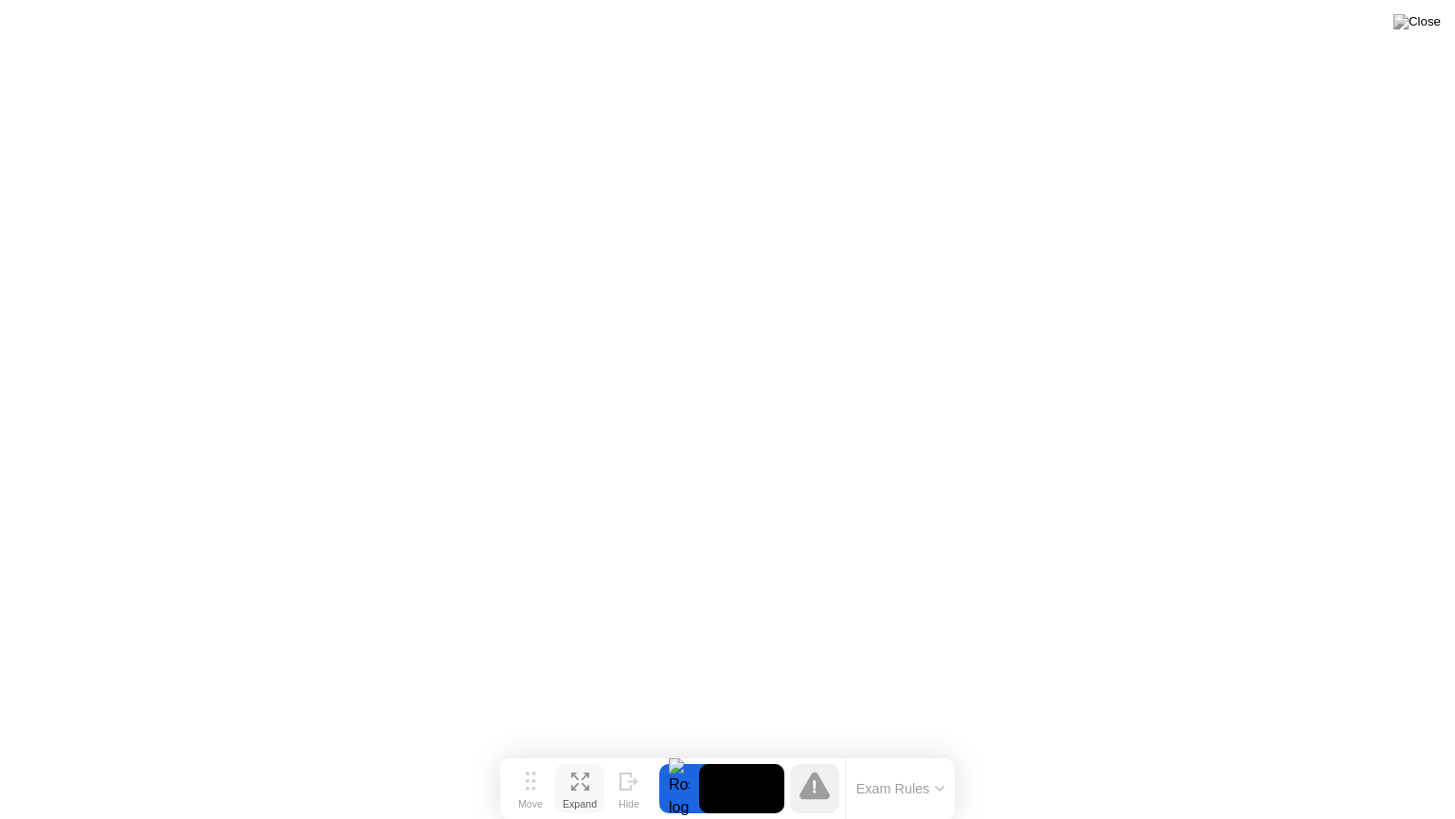
click at [572, 751] on icon at bounding box center [575, 787] width 8 height 8
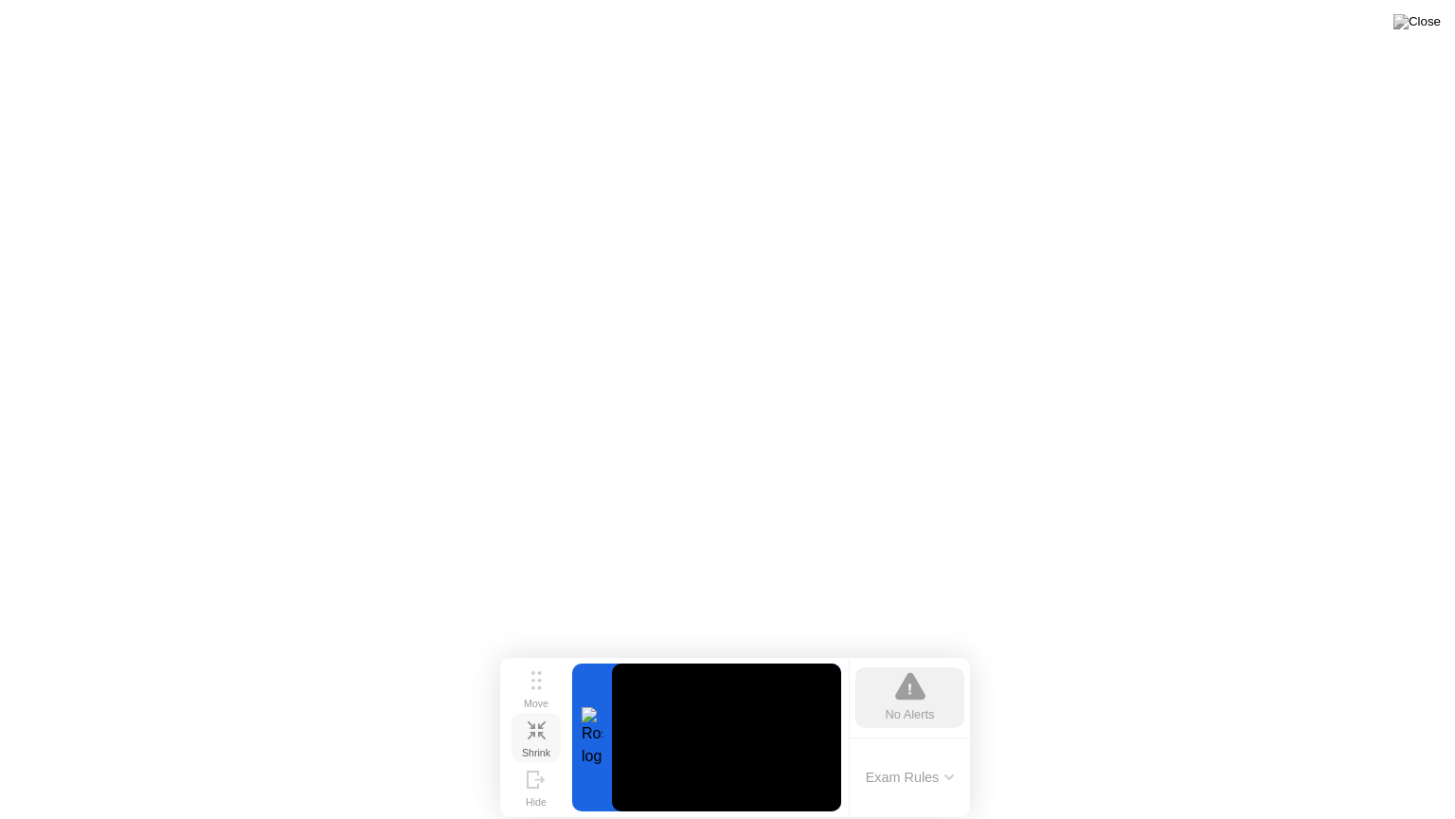
click at [538, 732] on icon at bounding box center [542, 736] width 8 height 8
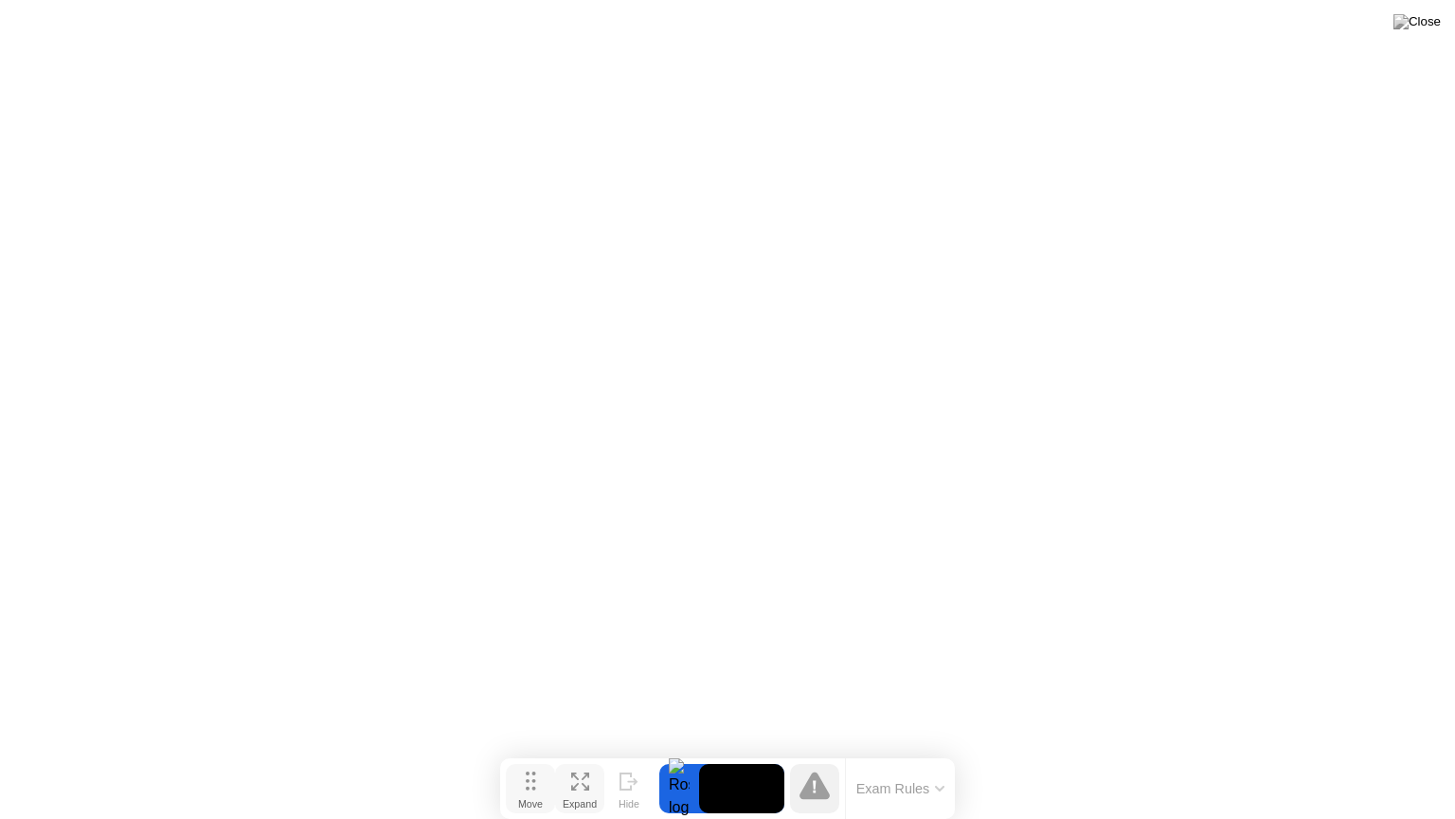
click at [535, 751] on button "Move" at bounding box center [530, 788] width 49 height 49
click at [633, 751] on icon at bounding box center [632, 781] width 10 height 7
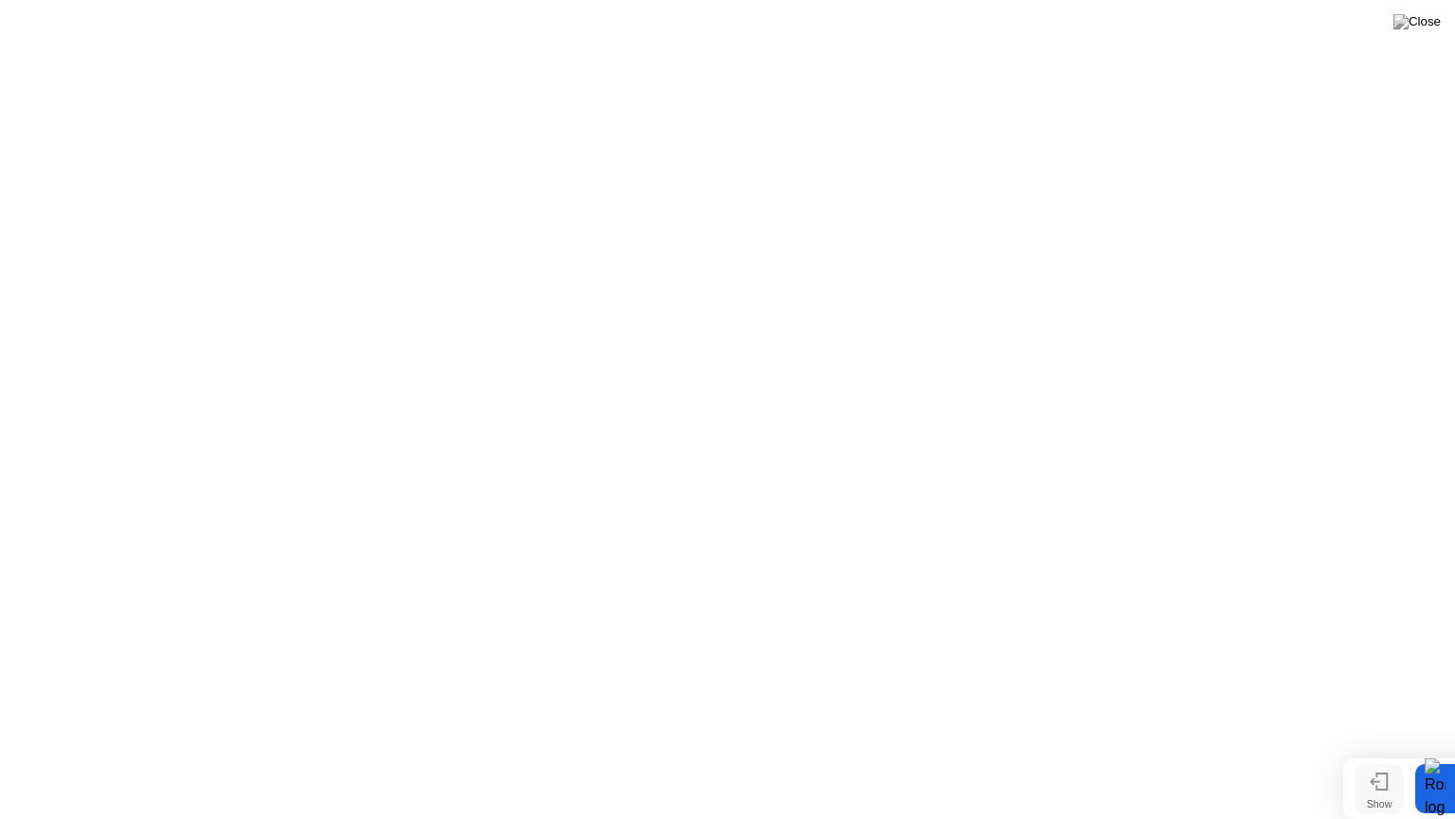
click at [1382, 751] on icon at bounding box center [1379, 781] width 19 height 18
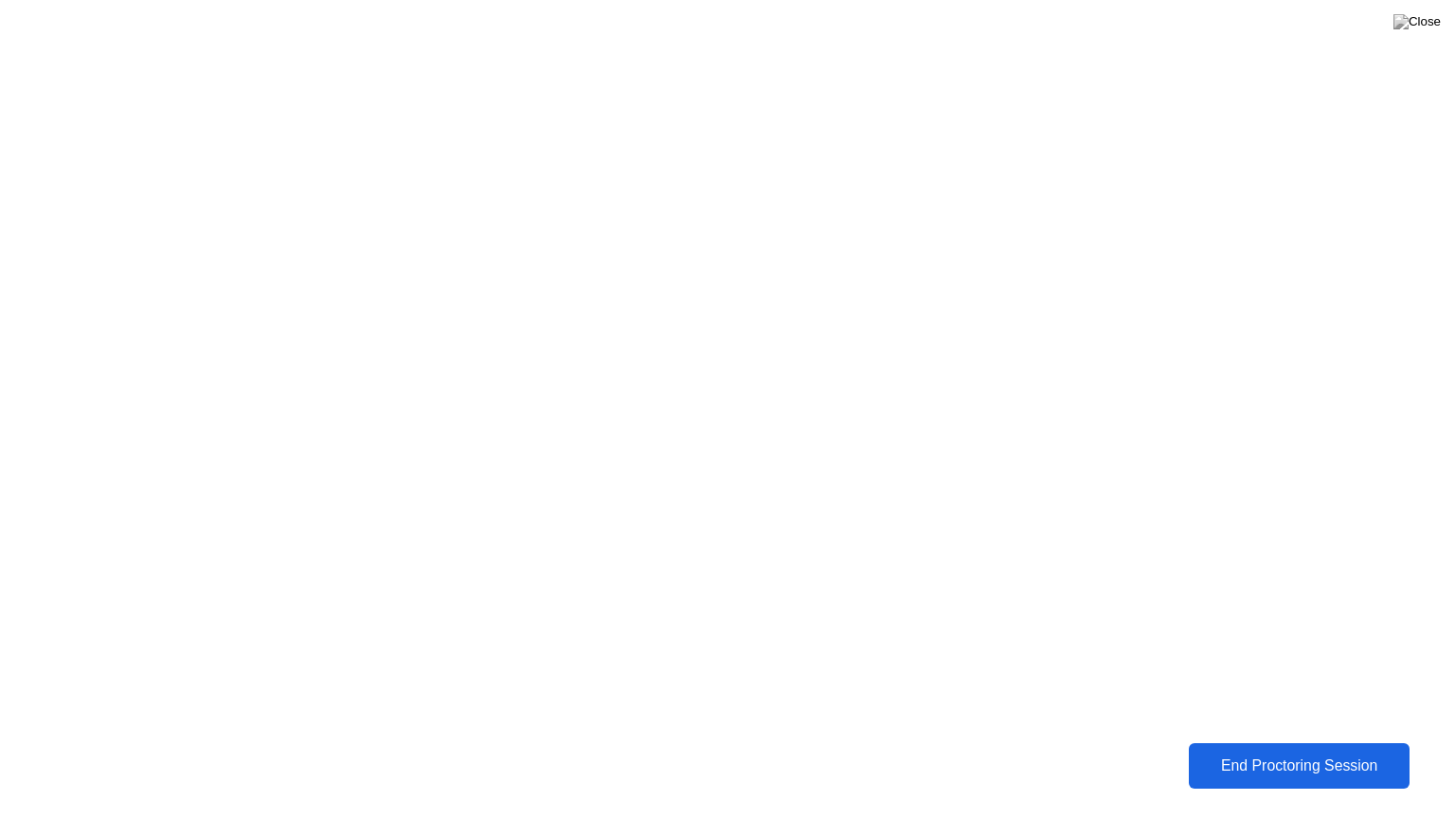
click at [1261, 751] on div "End Proctoring Session" at bounding box center [1299, 765] width 209 height 17
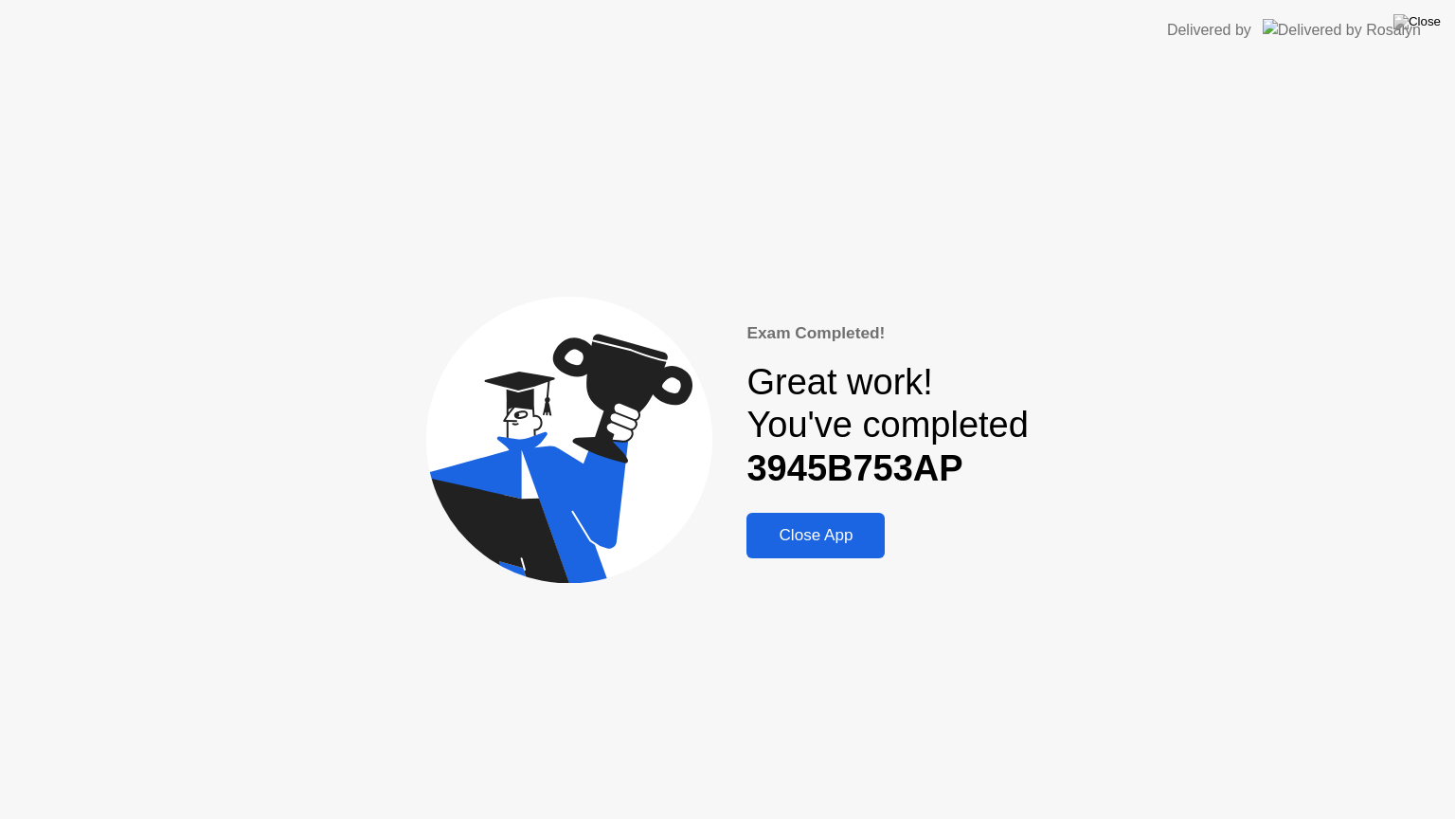
click at [808, 533] on div "Close App" at bounding box center [815, 535] width 127 height 19
